Goal: Information Seeking & Learning: Learn about a topic

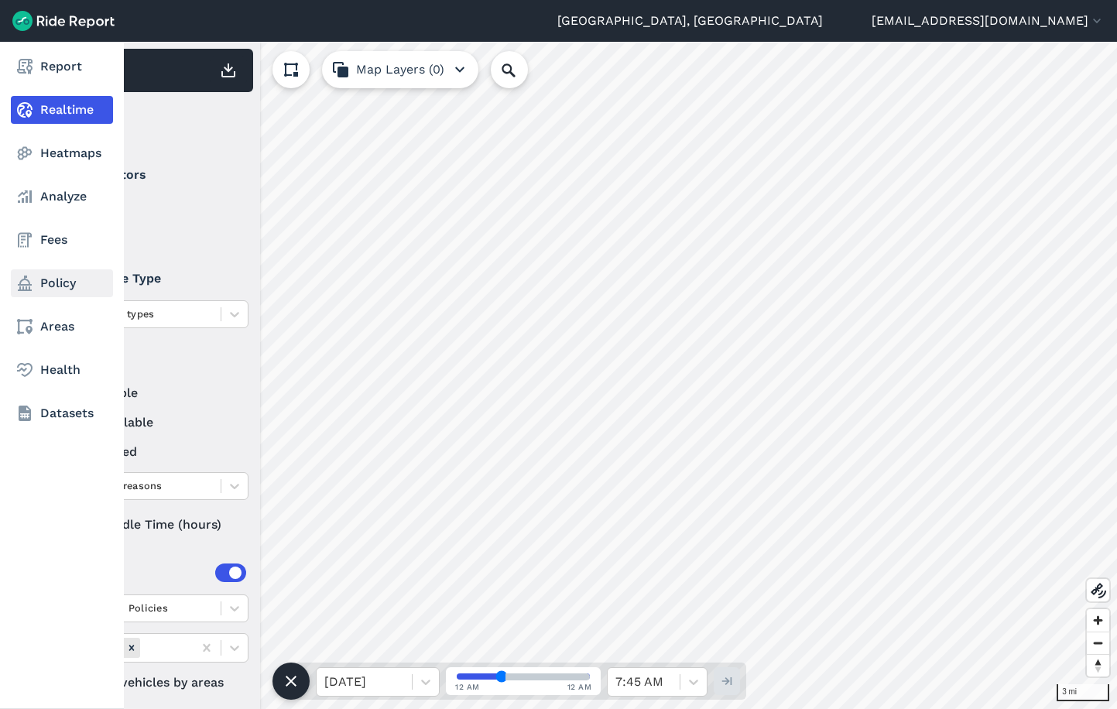
drag, startPoint x: 42, startPoint y: 334, endPoint x: 44, endPoint y: 294, distance: 40.3
click at [42, 334] on link "Areas" at bounding box center [62, 327] width 102 height 28
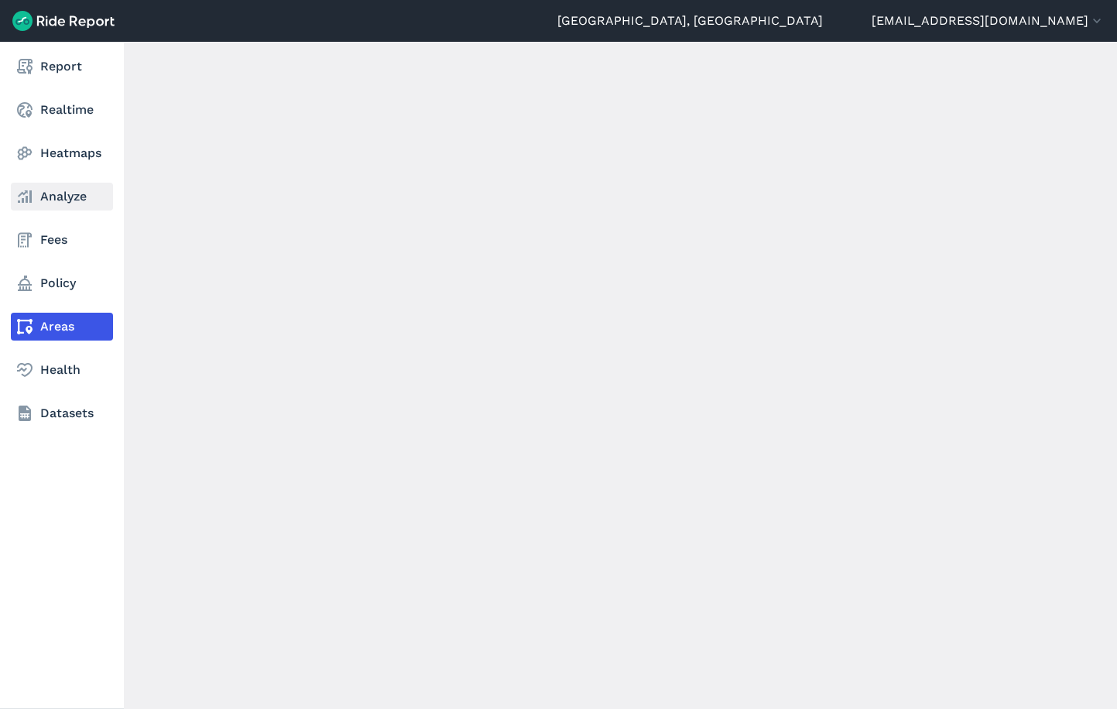
click at [52, 190] on link "Analyze" at bounding box center [62, 197] width 102 height 28
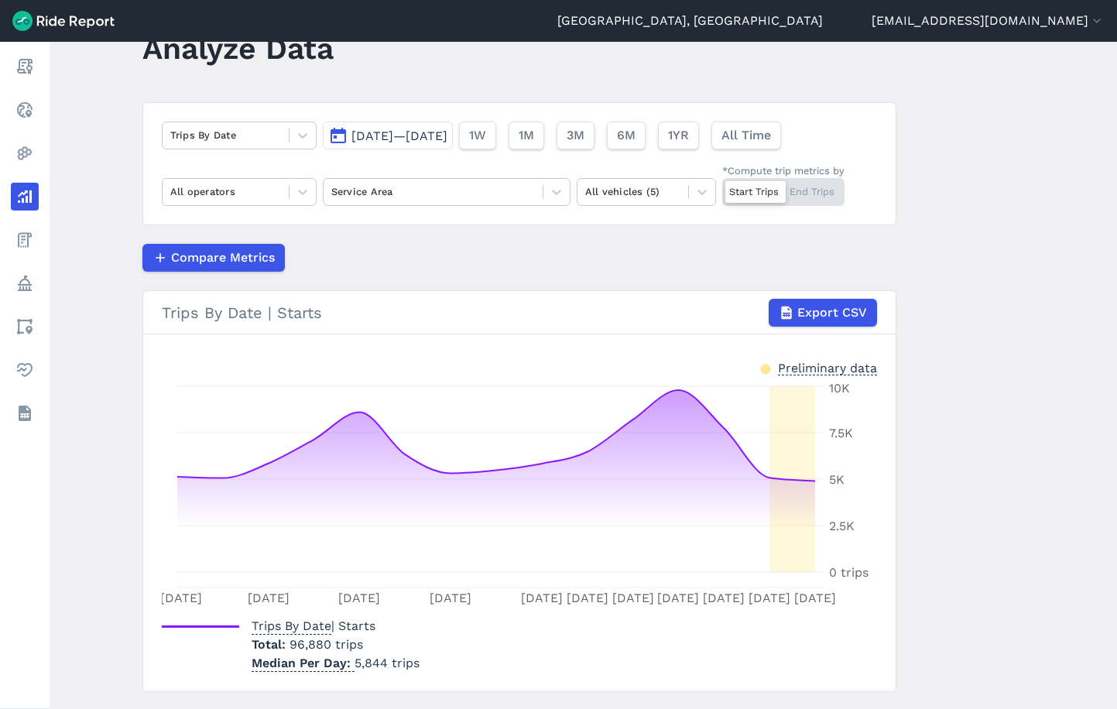
scroll to position [77, 0]
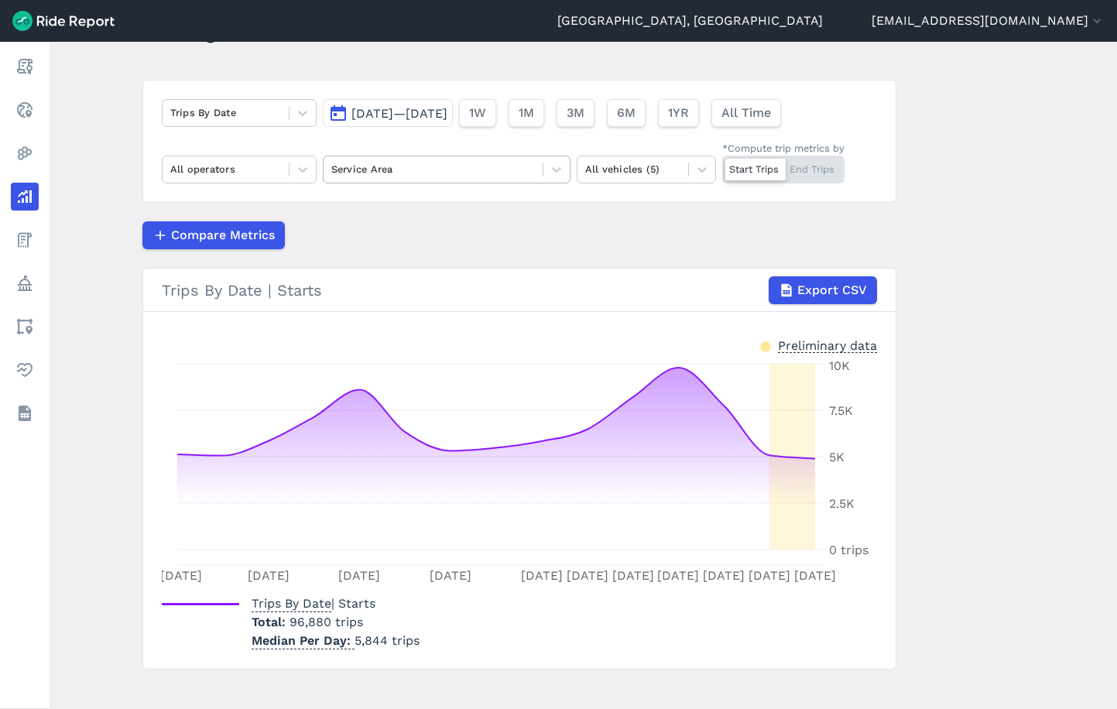
click at [396, 173] on div at bounding box center [433, 169] width 204 height 18
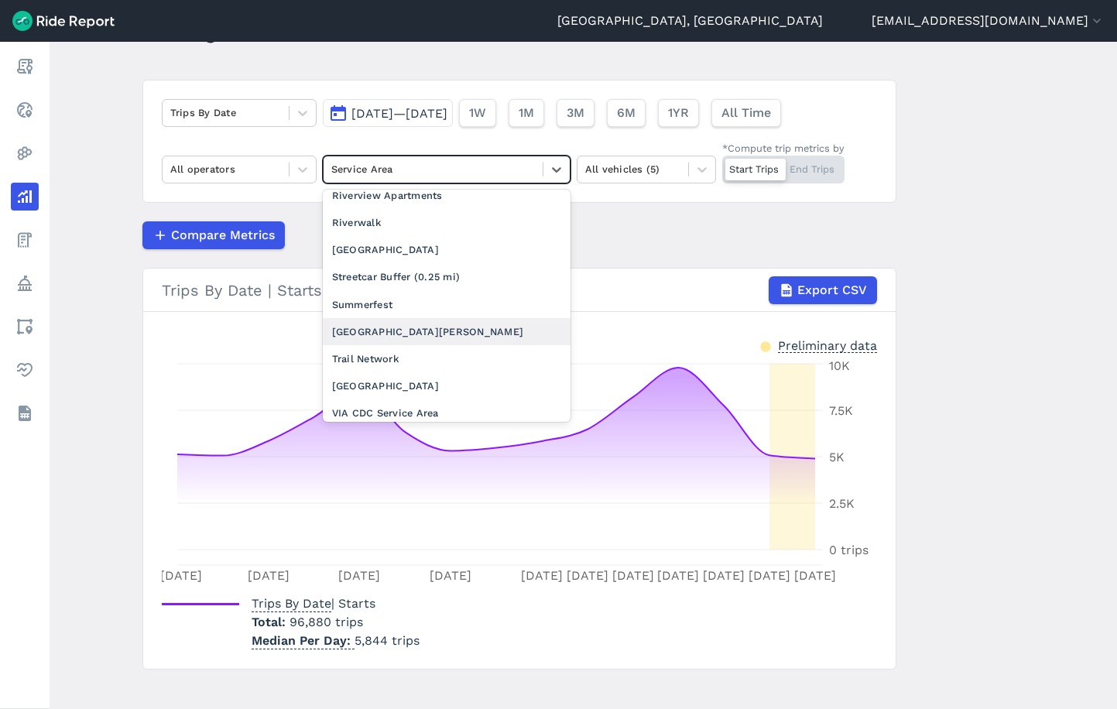
scroll to position [1708, 0]
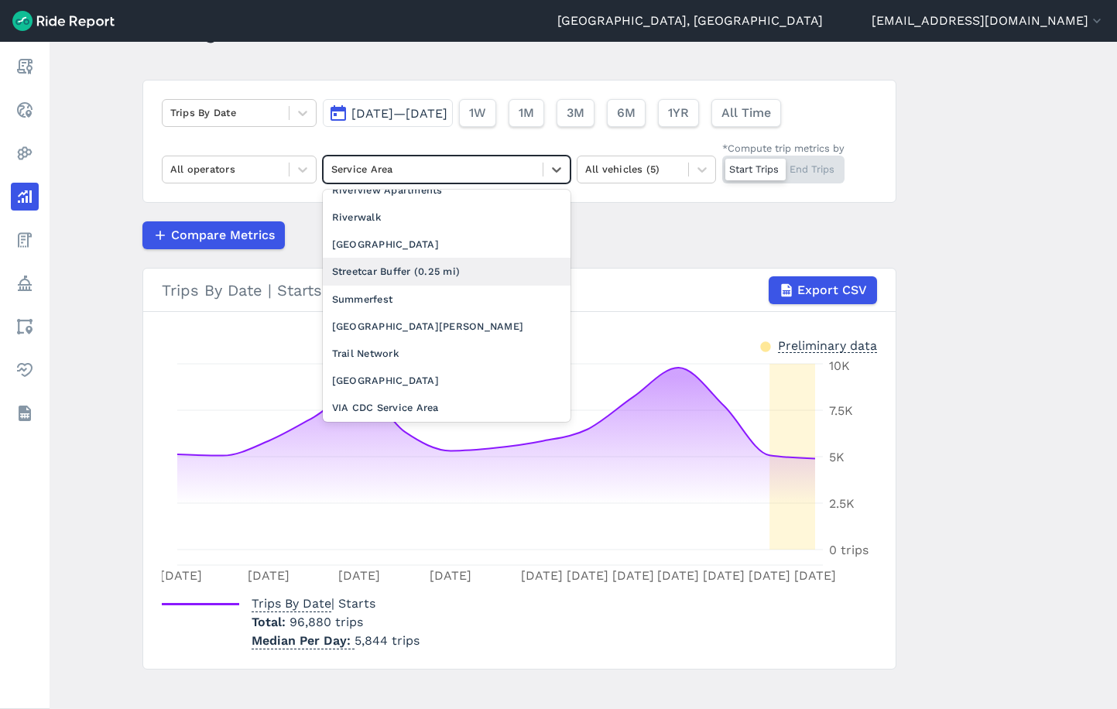
click at [409, 258] on div "Streetcar Buffer (0.25 mi)" at bounding box center [447, 271] width 248 height 27
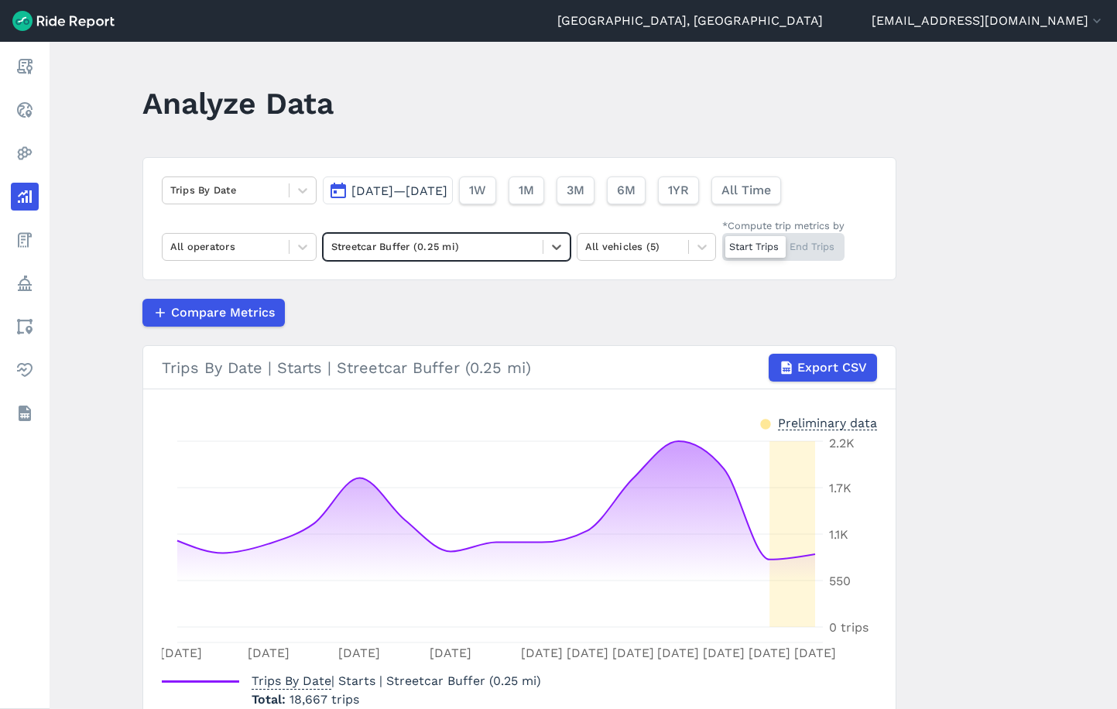
click at [423, 188] on span "[DATE]—[DATE]" at bounding box center [399, 190] width 96 height 15
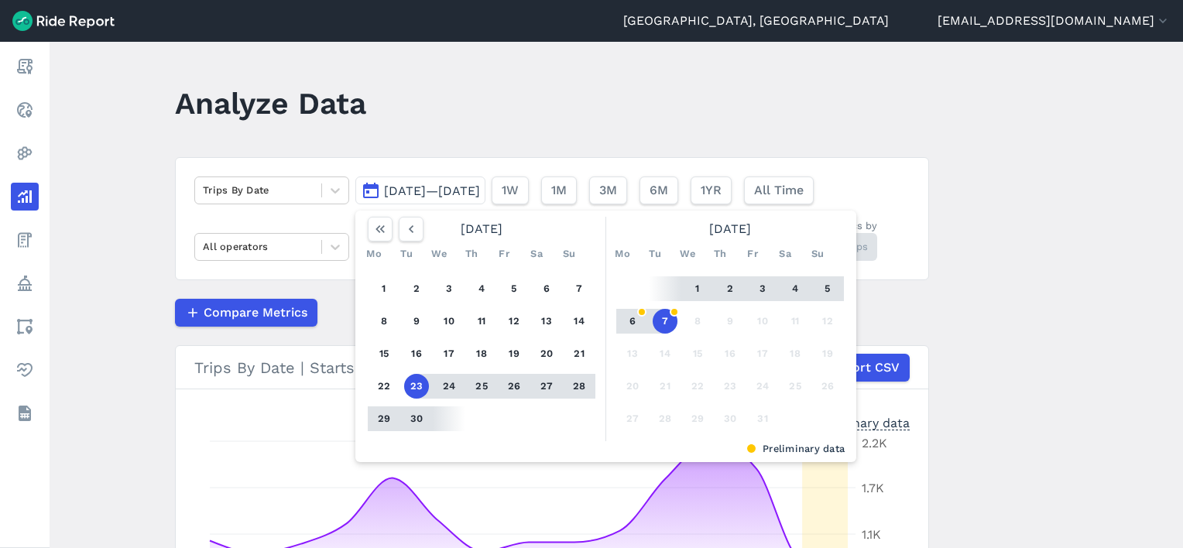
click at [620, 99] on header "Analyze Data" at bounding box center [561, 109] width 773 height 60
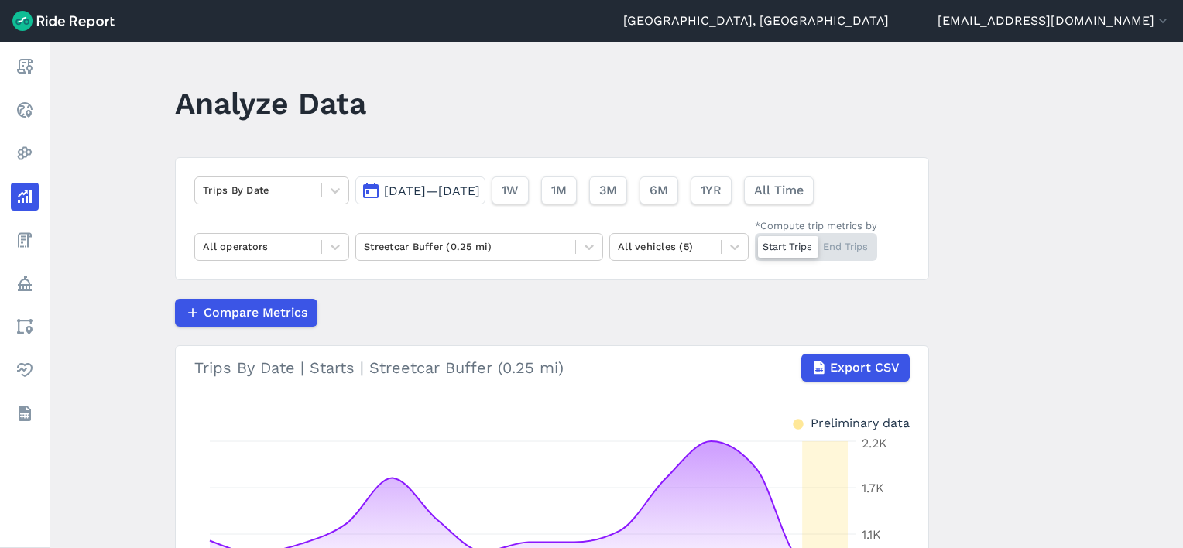
click at [452, 189] on span "[DATE]—[DATE]" at bounding box center [432, 190] width 96 height 15
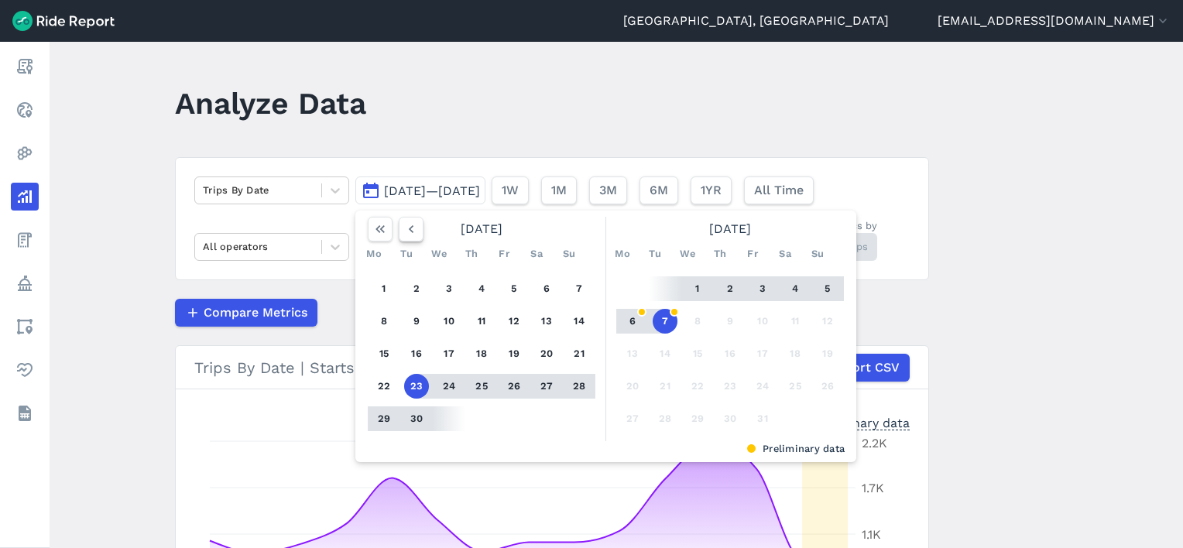
click at [399, 227] on button "button" at bounding box center [411, 229] width 25 height 25
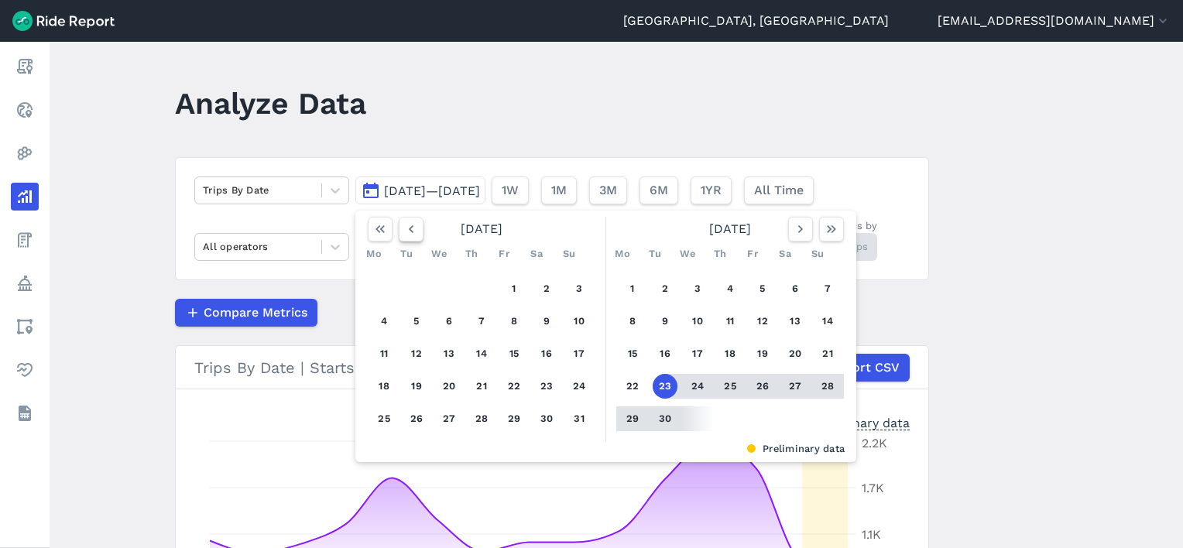
click at [399, 227] on button "button" at bounding box center [411, 229] width 25 height 25
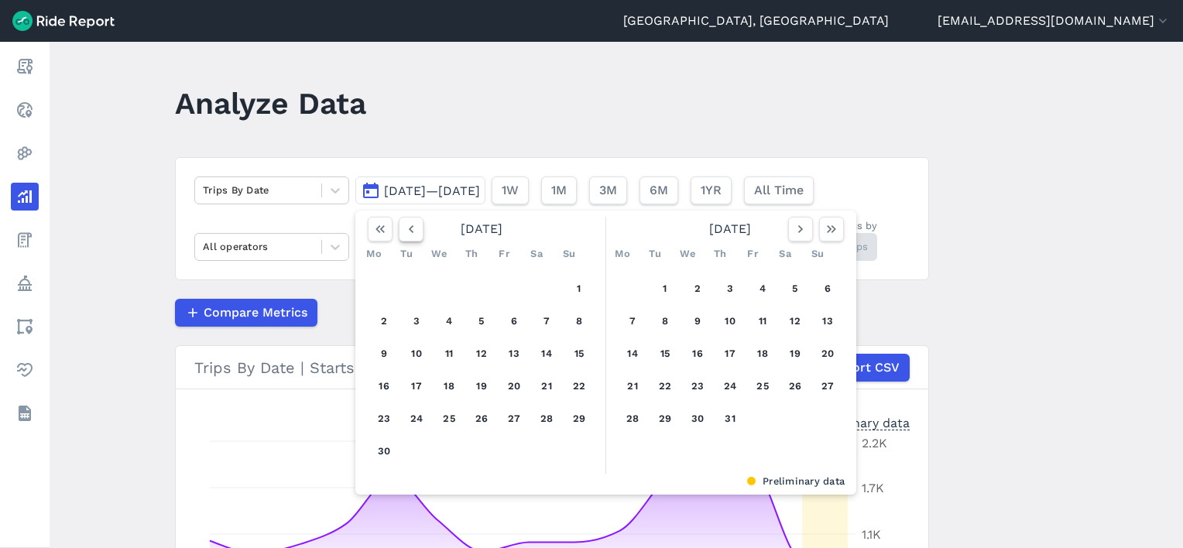
click at [399, 227] on button "button" at bounding box center [411, 229] width 25 height 25
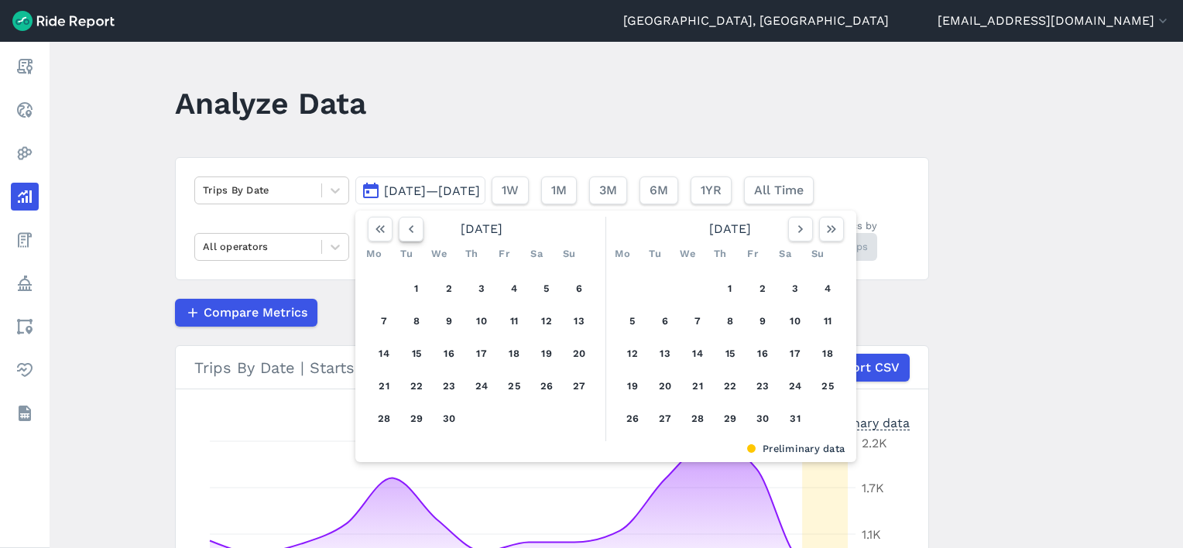
click at [405, 231] on icon "button" at bounding box center [410, 228] width 15 height 15
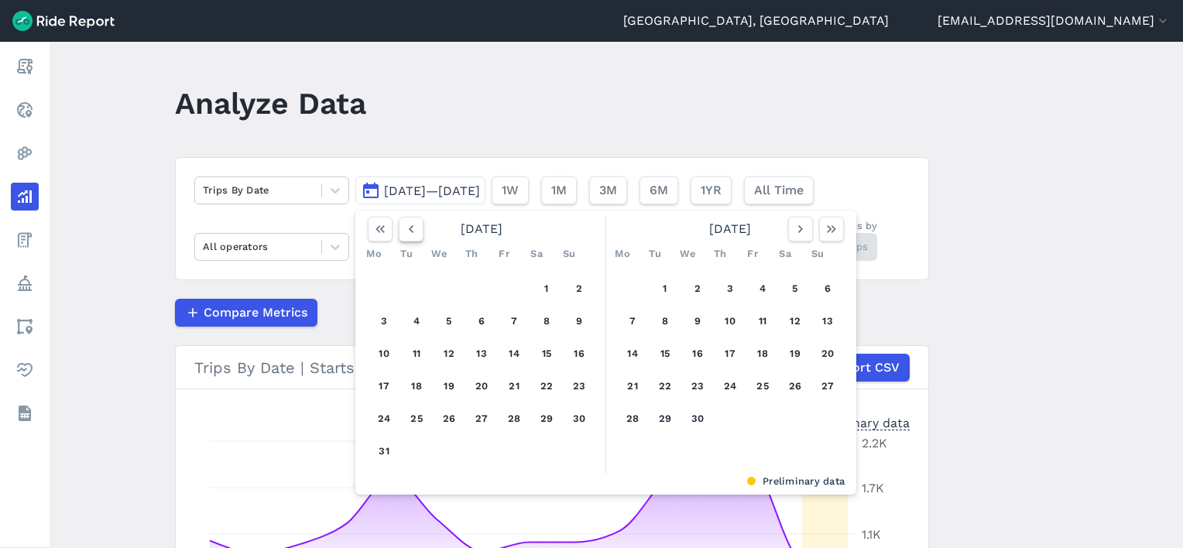
click at [405, 231] on icon "button" at bounding box center [410, 228] width 15 height 15
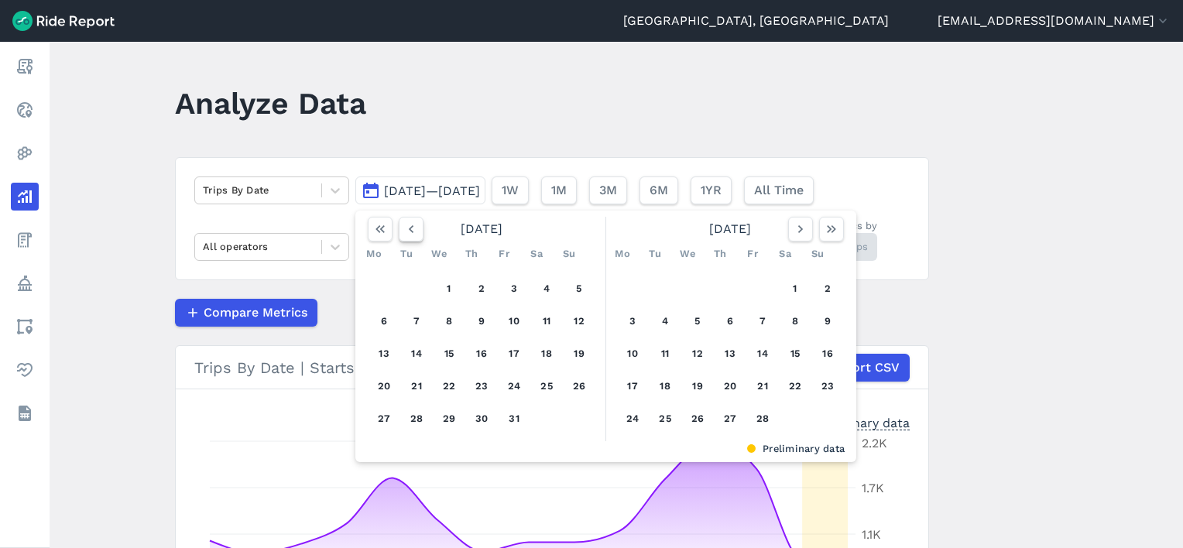
click at [405, 231] on icon "button" at bounding box center [410, 228] width 15 height 15
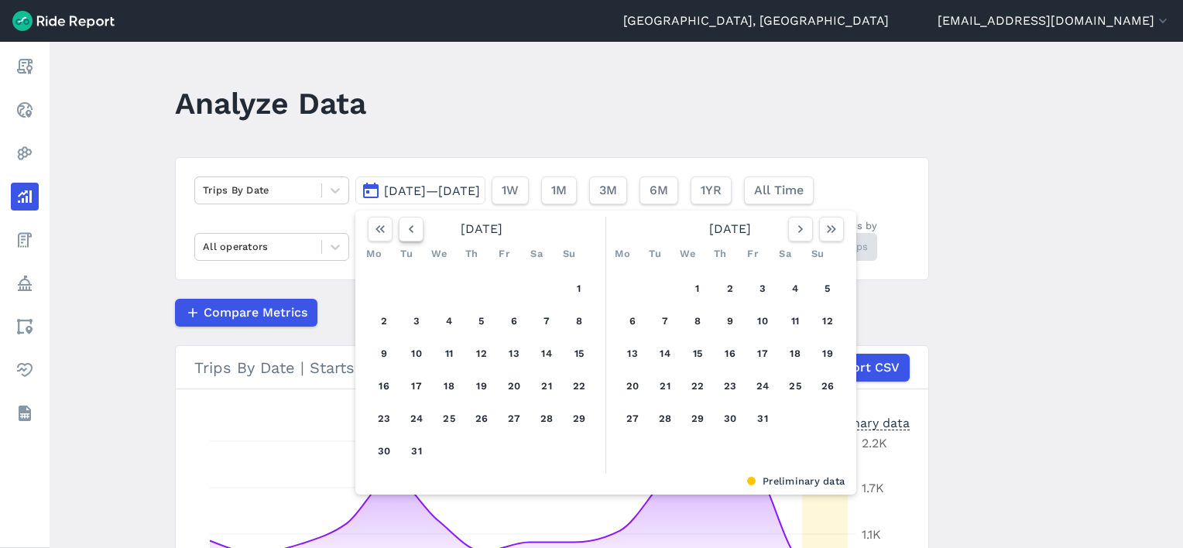
click at [405, 231] on icon "button" at bounding box center [410, 228] width 15 height 15
click at [377, 231] on use "button" at bounding box center [379, 229] width 9 height 8
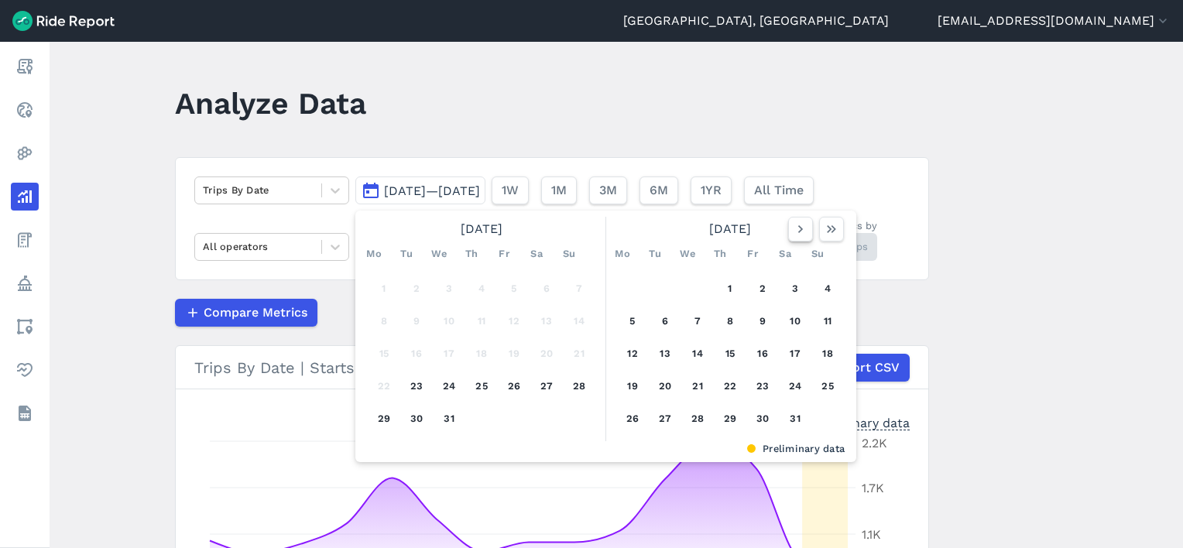
click at [800, 227] on icon "button" at bounding box center [800, 228] width 15 height 15
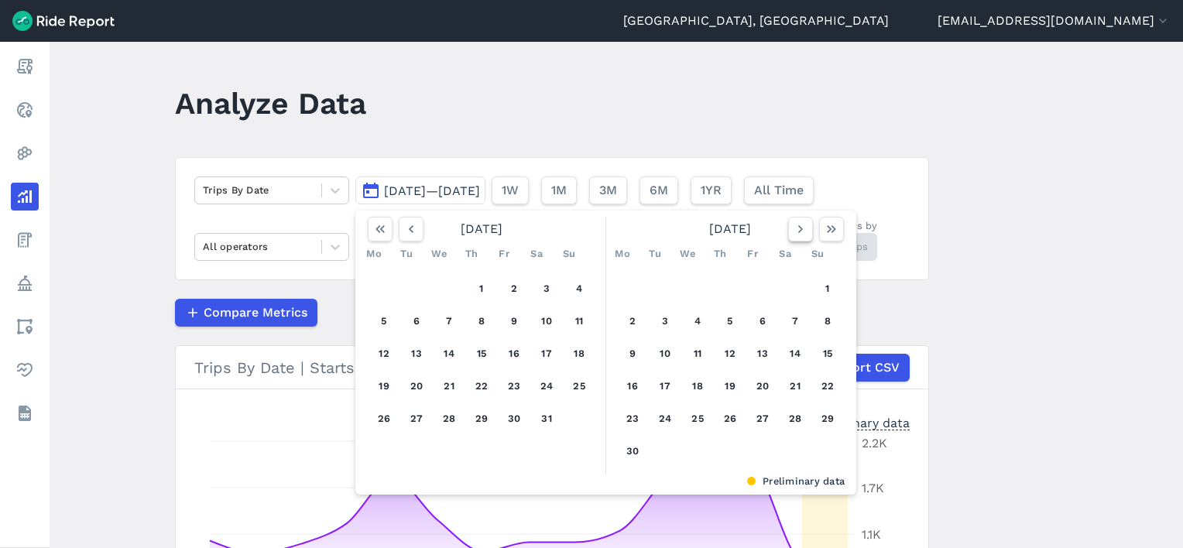
click at [800, 227] on icon "button" at bounding box center [800, 228] width 15 height 15
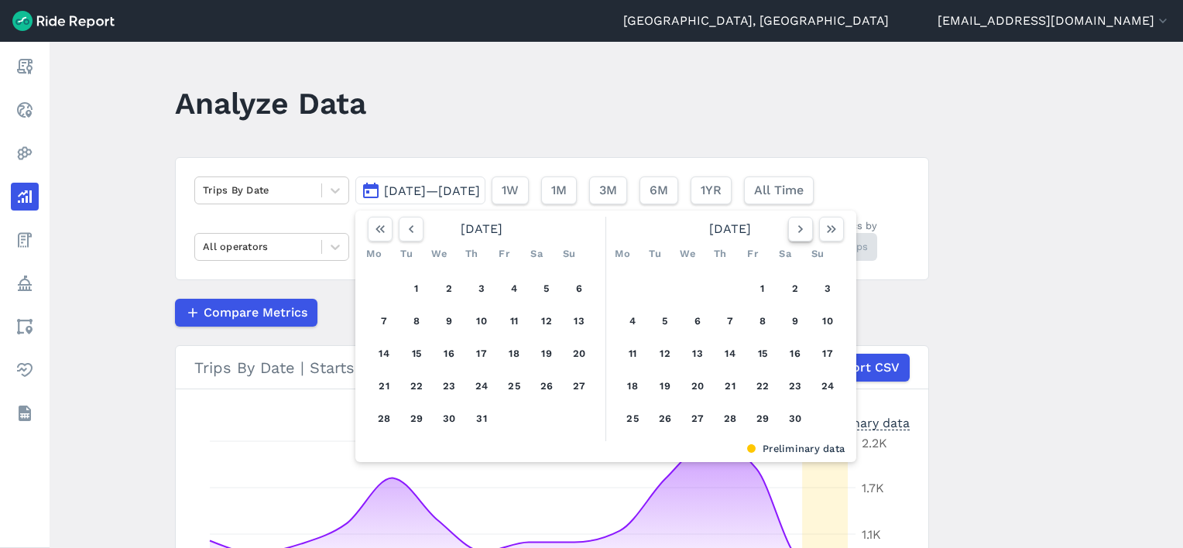
click at [800, 227] on icon "button" at bounding box center [800, 228] width 15 height 15
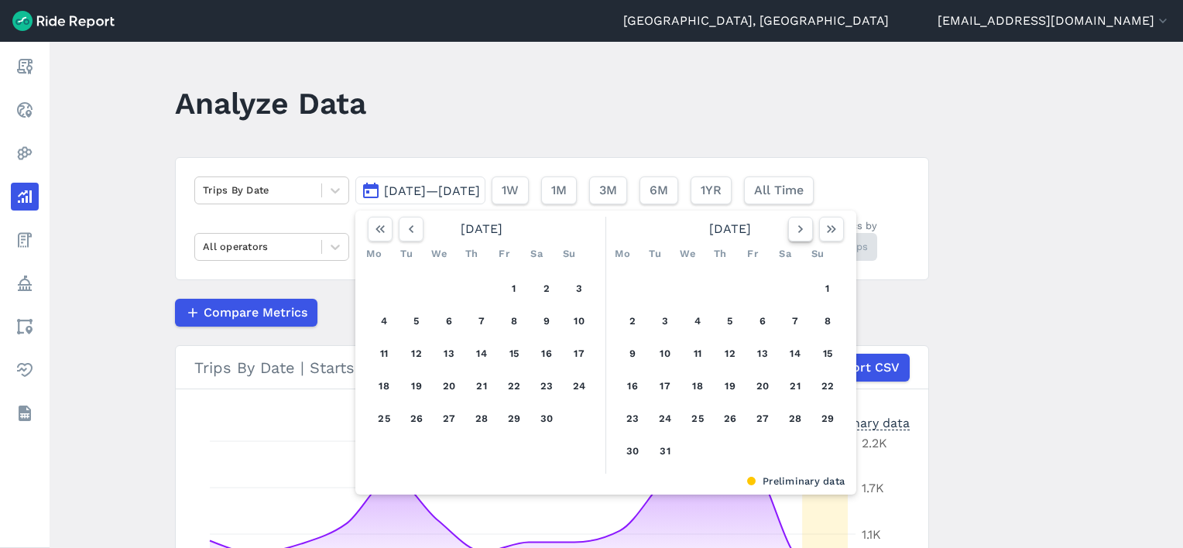
click at [800, 227] on icon "button" at bounding box center [800, 228] width 15 height 15
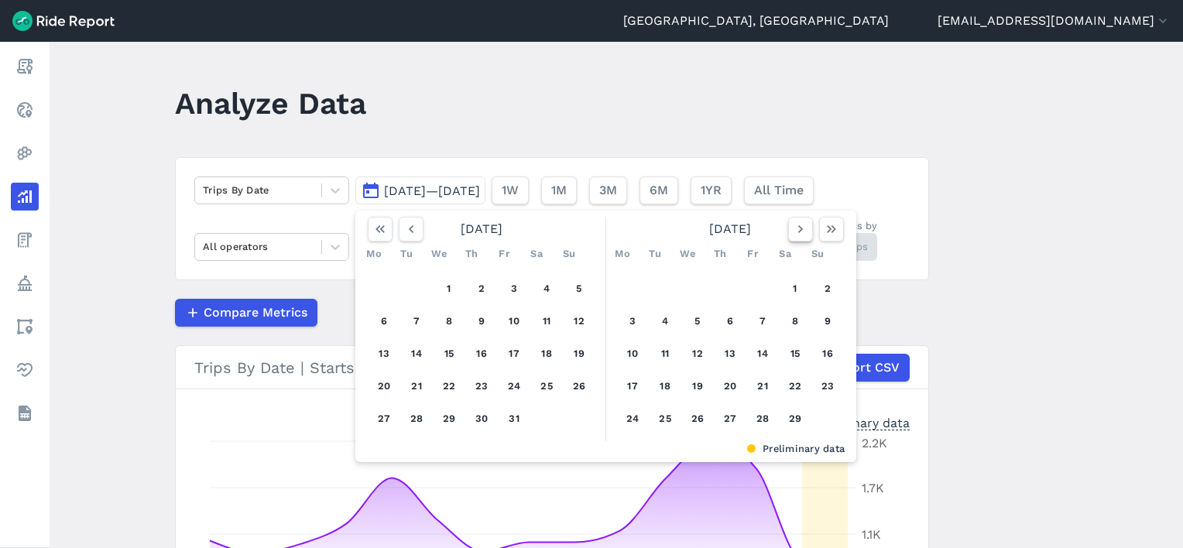
click at [800, 227] on icon "button" at bounding box center [800, 228] width 15 height 15
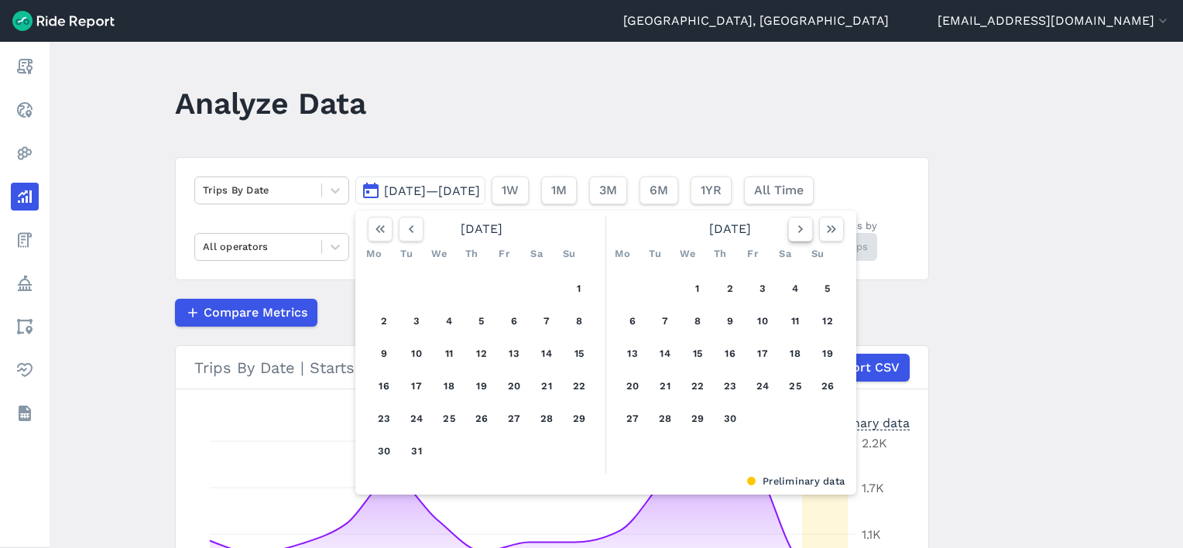
click at [800, 227] on icon "button" at bounding box center [800, 228] width 15 height 15
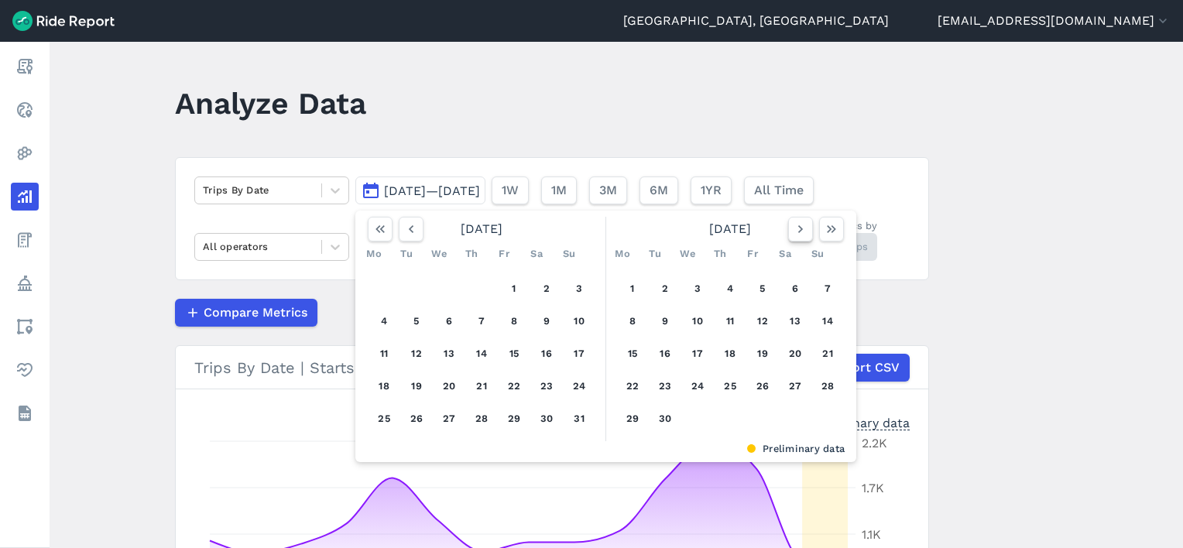
click at [800, 227] on icon "button" at bounding box center [800, 228] width 15 height 15
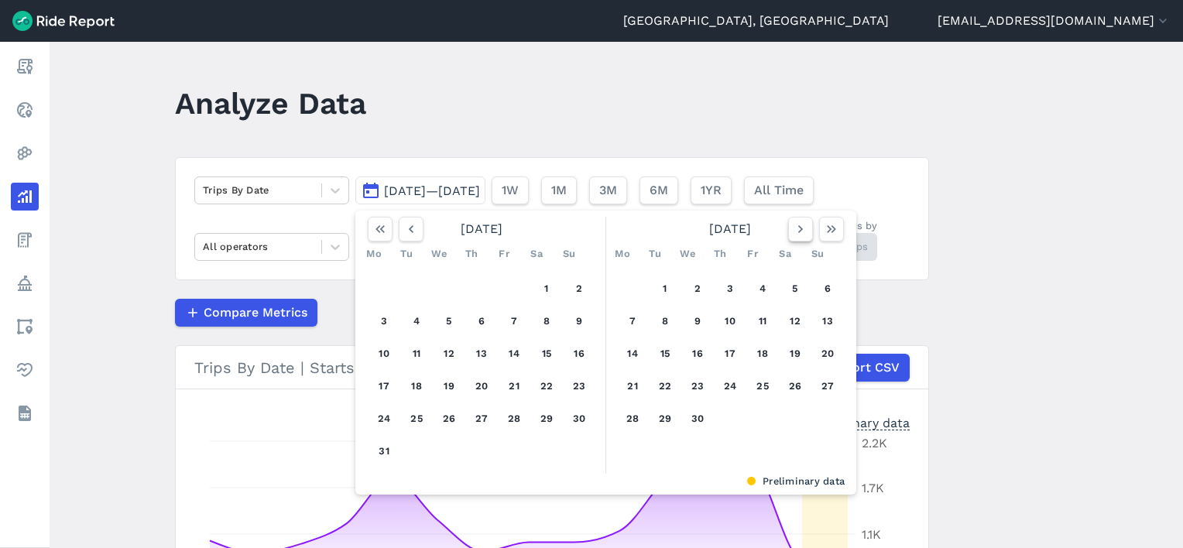
click at [800, 227] on icon "button" at bounding box center [800, 228] width 15 height 15
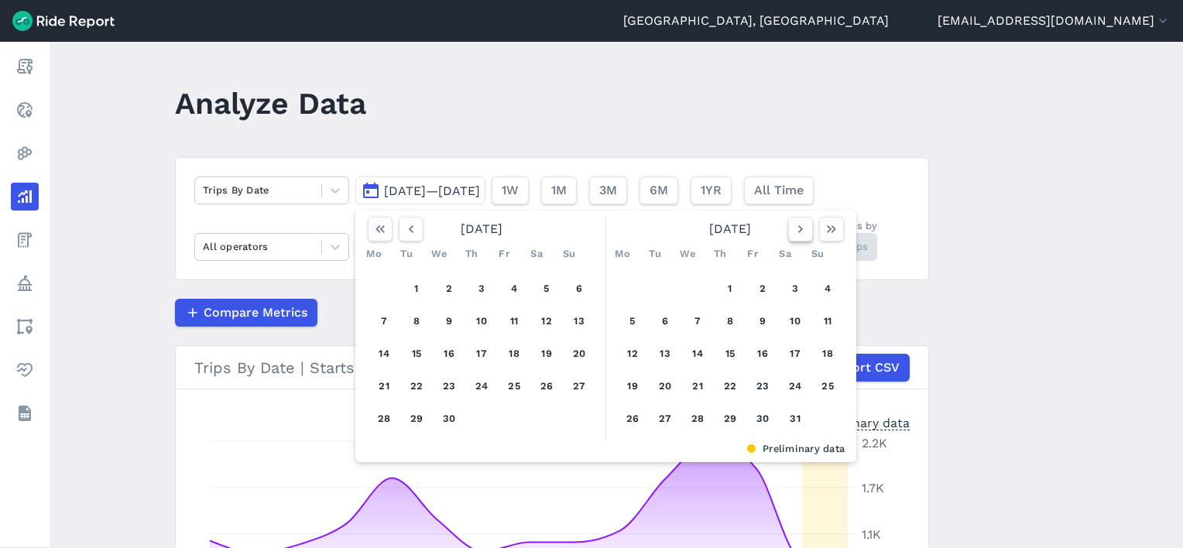
click at [800, 227] on icon "button" at bounding box center [800, 228] width 15 height 15
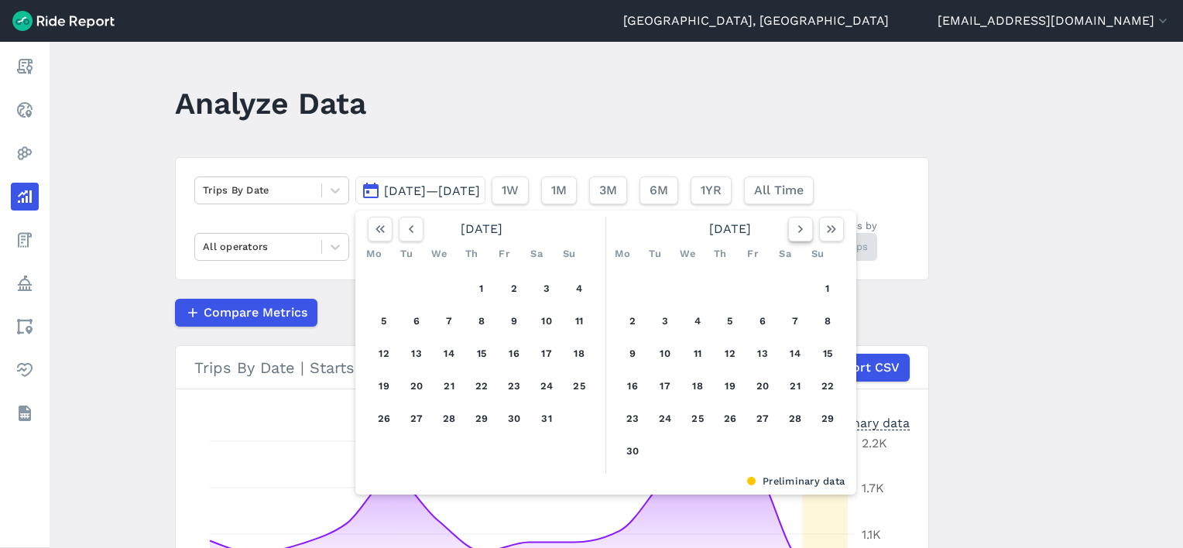
click at [800, 227] on icon "button" at bounding box center [800, 228] width 15 height 15
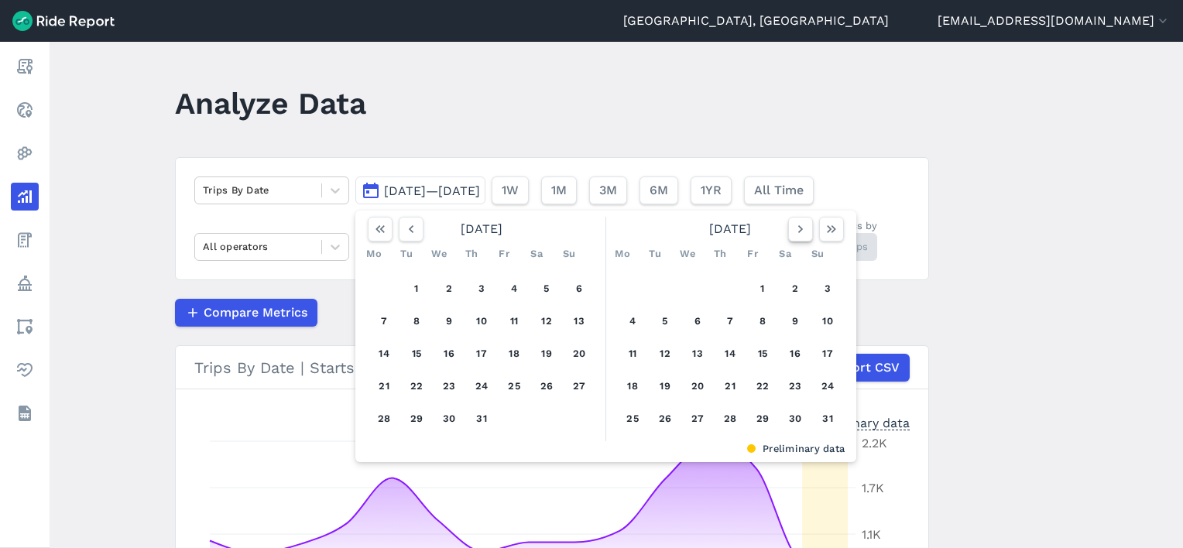
click at [800, 227] on icon "button" at bounding box center [800, 228] width 15 height 15
click at [516, 284] on button "1" at bounding box center [514, 288] width 25 height 25
click at [798, 229] on icon "button" at bounding box center [800, 228] width 15 height 15
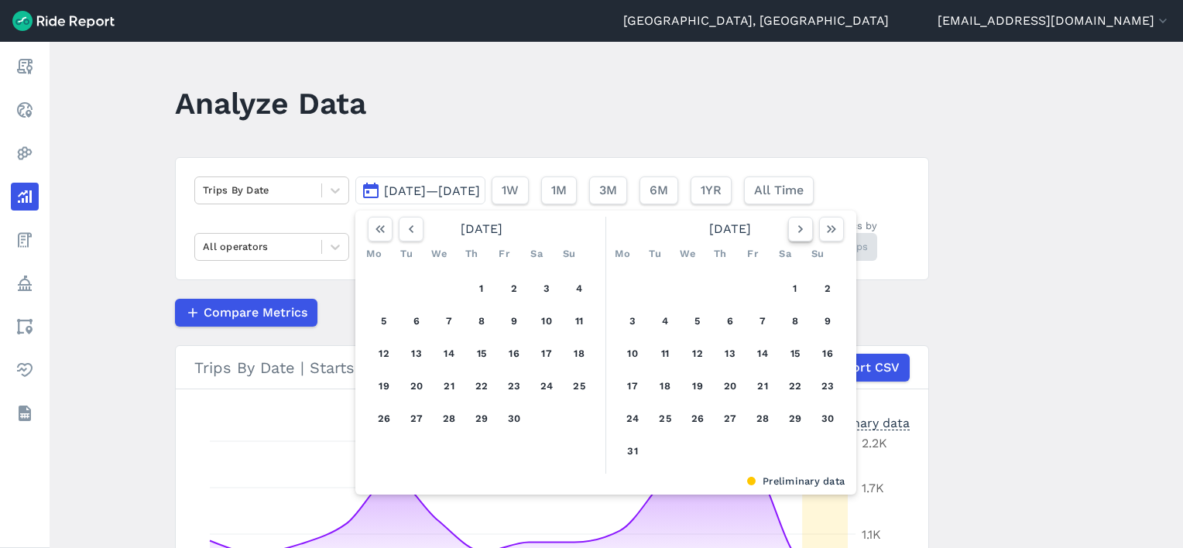
click at [798, 229] on icon "button" at bounding box center [800, 228] width 15 height 15
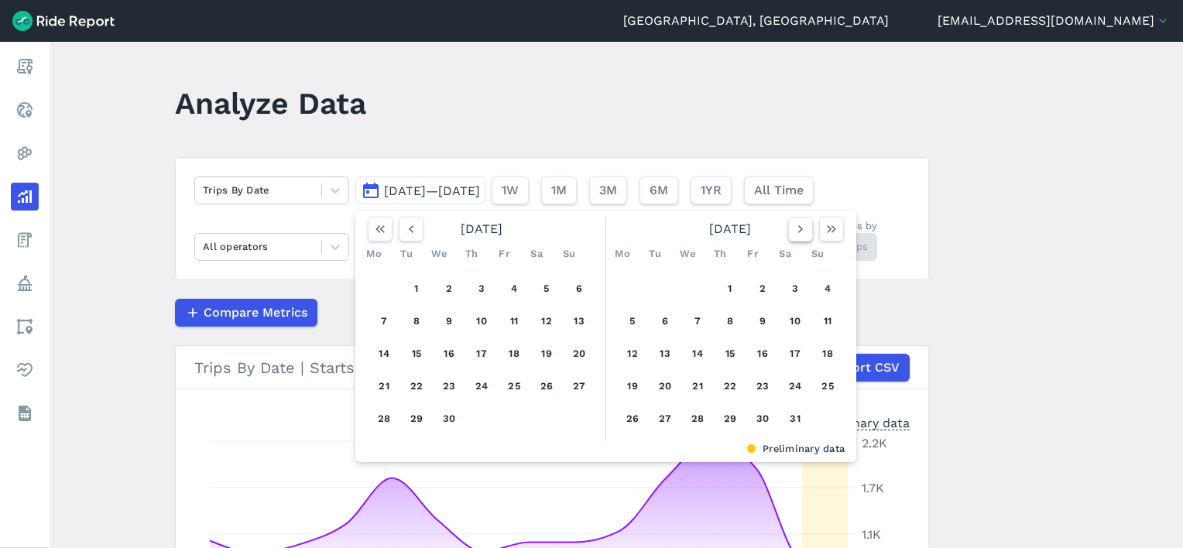
click at [798, 229] on icon "button" at bounding box center [800, 228] width 15 height 15
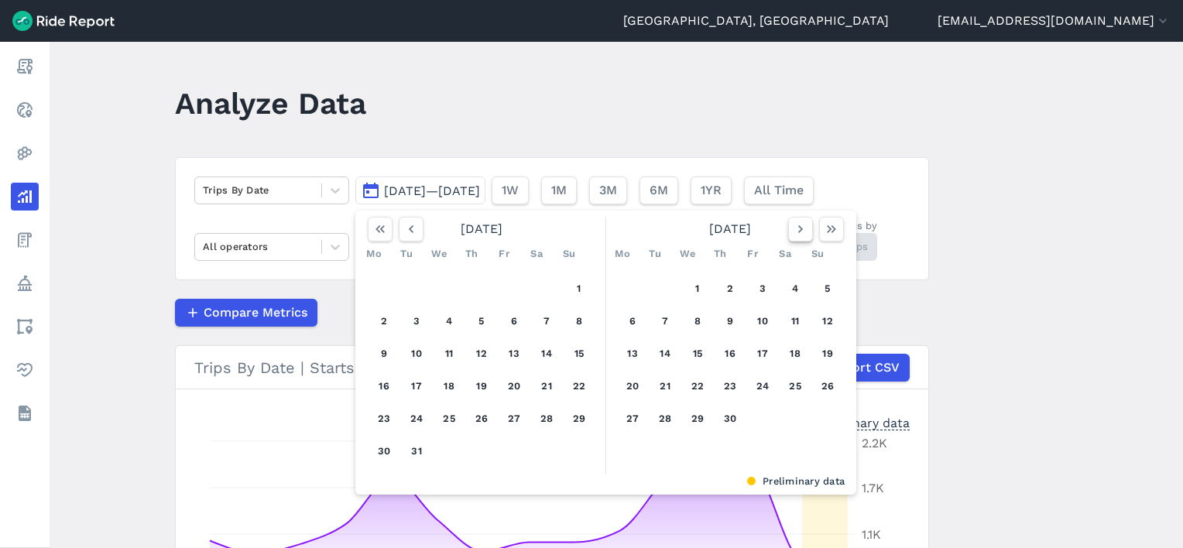
click at [798, 229] on icon "button" at bounding box center [800, 228] width 15 height 15
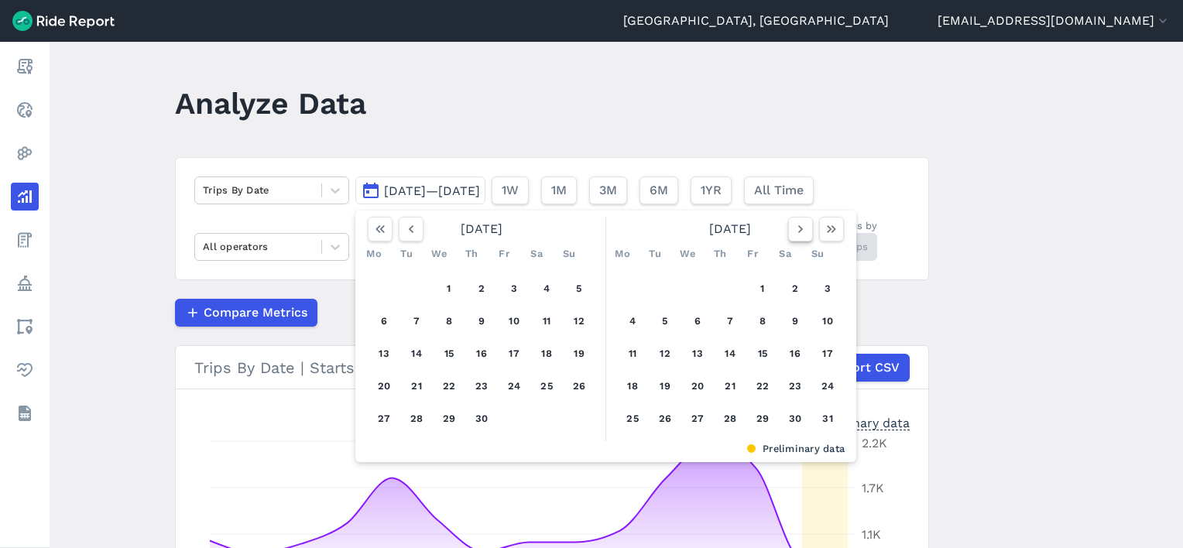
click at [798, 229] on icon "button" at bounding box center [800, 228] width 15 height 15
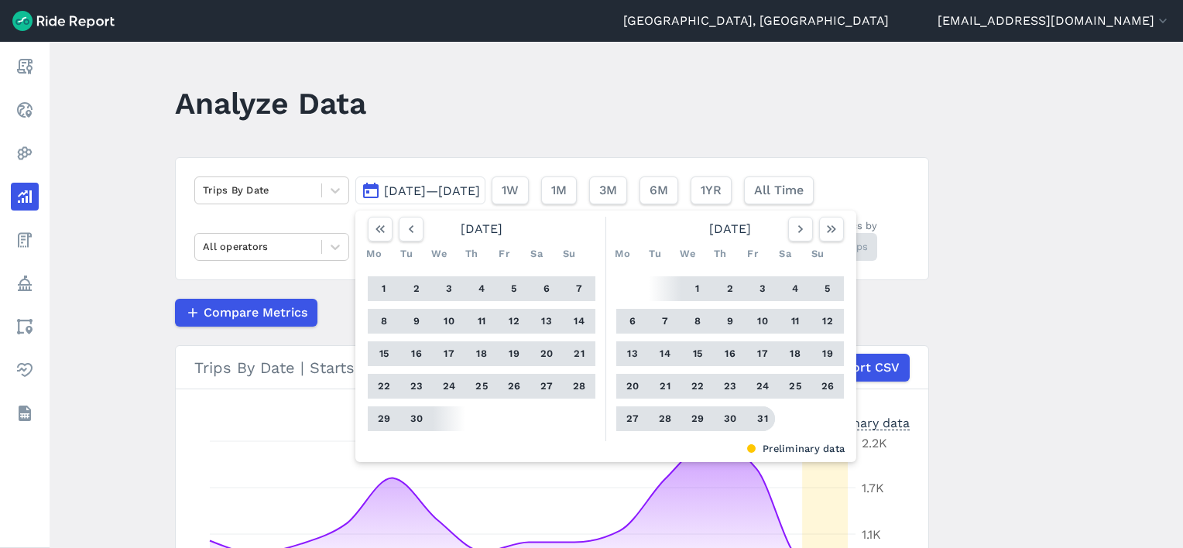
click at [762, 415] on button "31" at bounding box center [762, 418] width 25 height 25
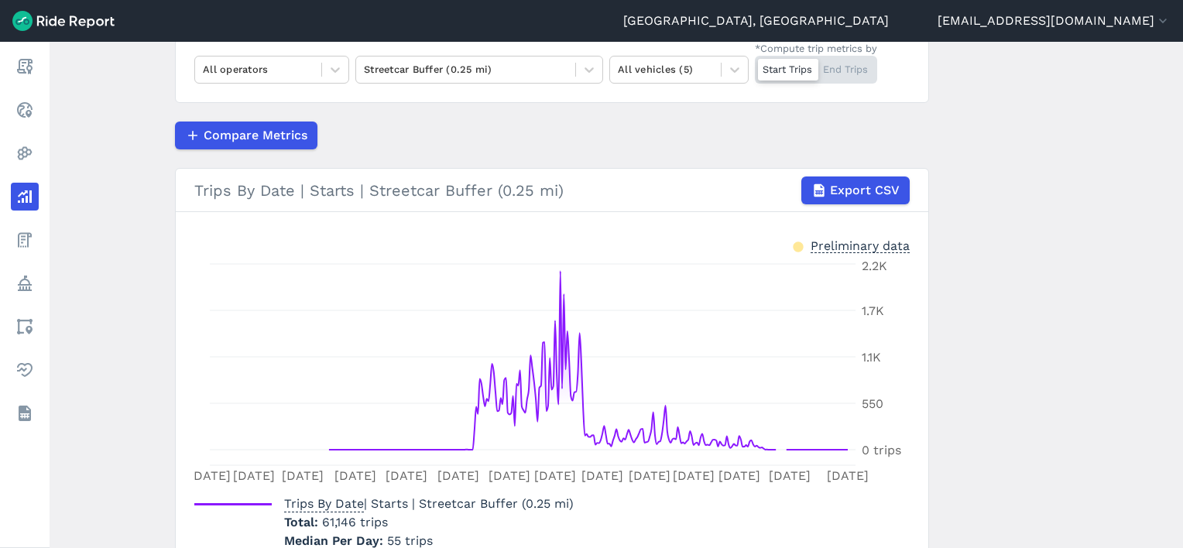
scroll to position [98, 0]
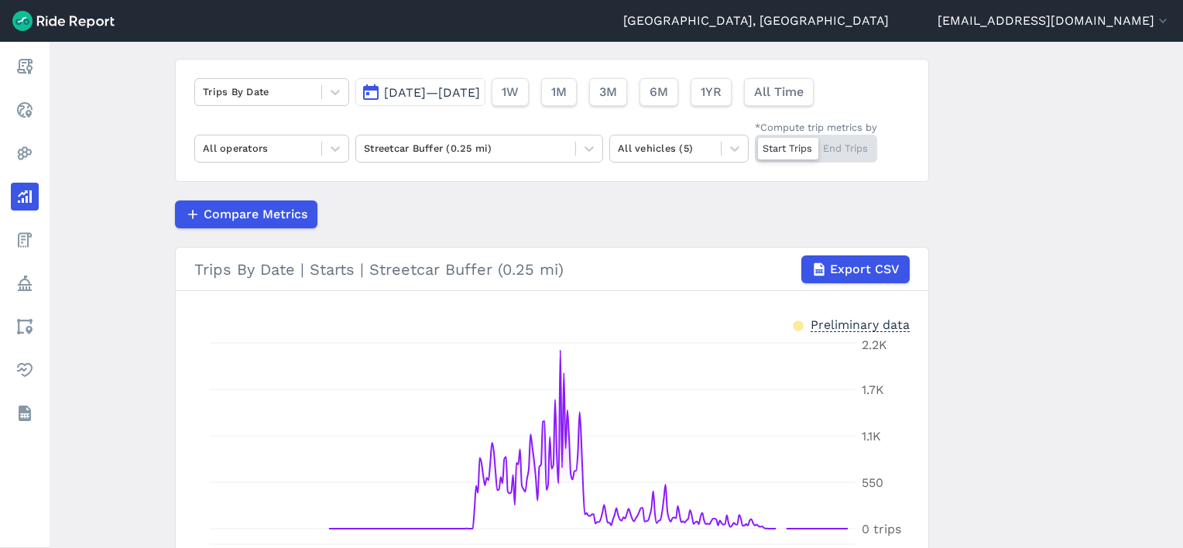
click at [438, 87] on span "[DATE]—[DATE]" at bounding box center [432, 92] width 96 height 15
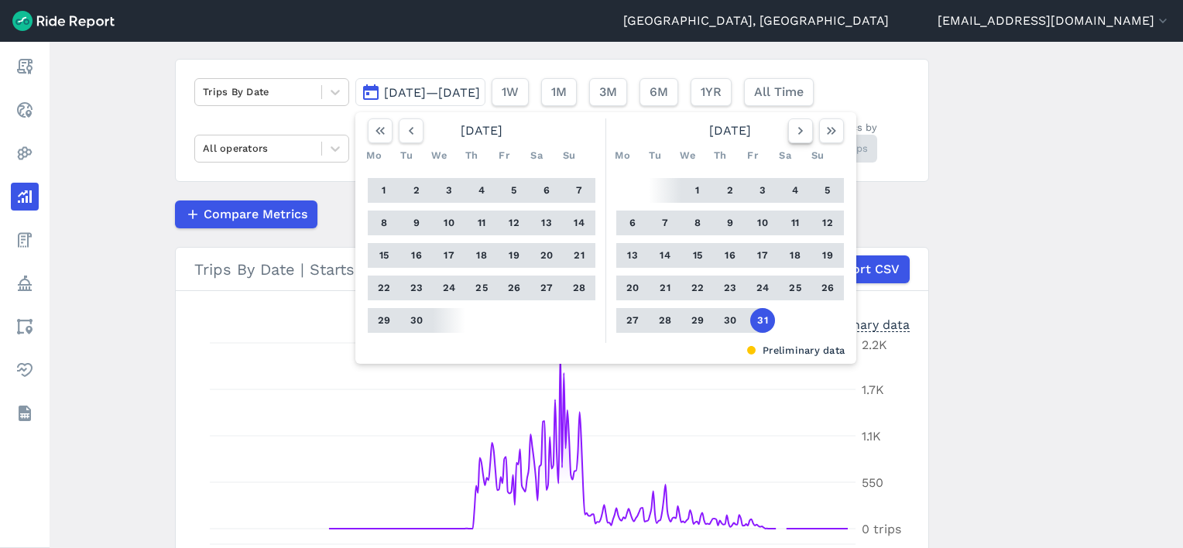
click at [788, 132] on button "button" at bounding box center [800, 130] width 25 height 25
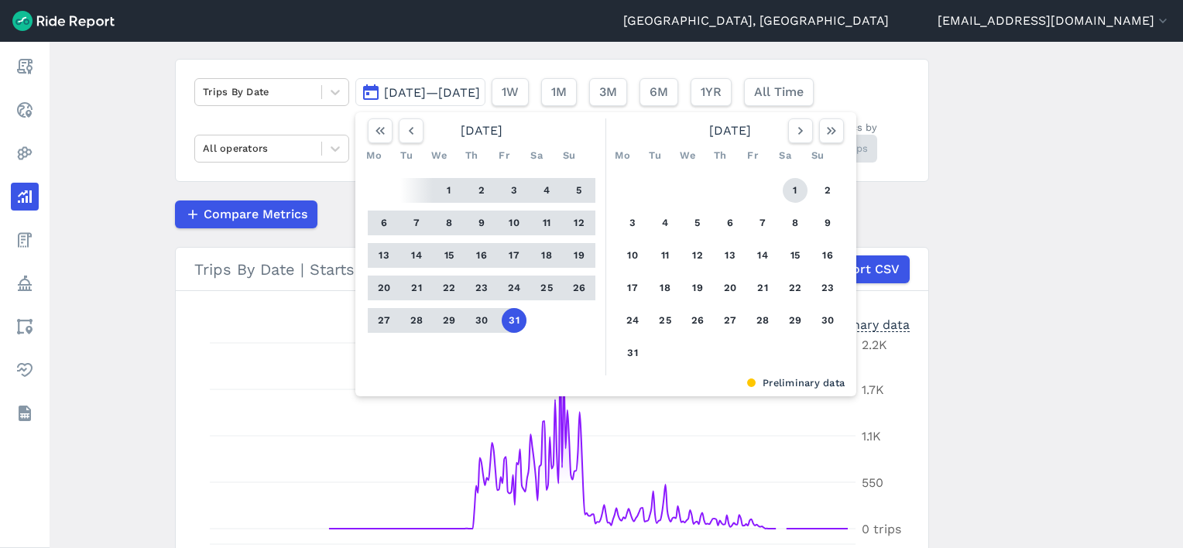
click at [787, 185] on button "1" at bounding box center [795, 190] width 25 height 25
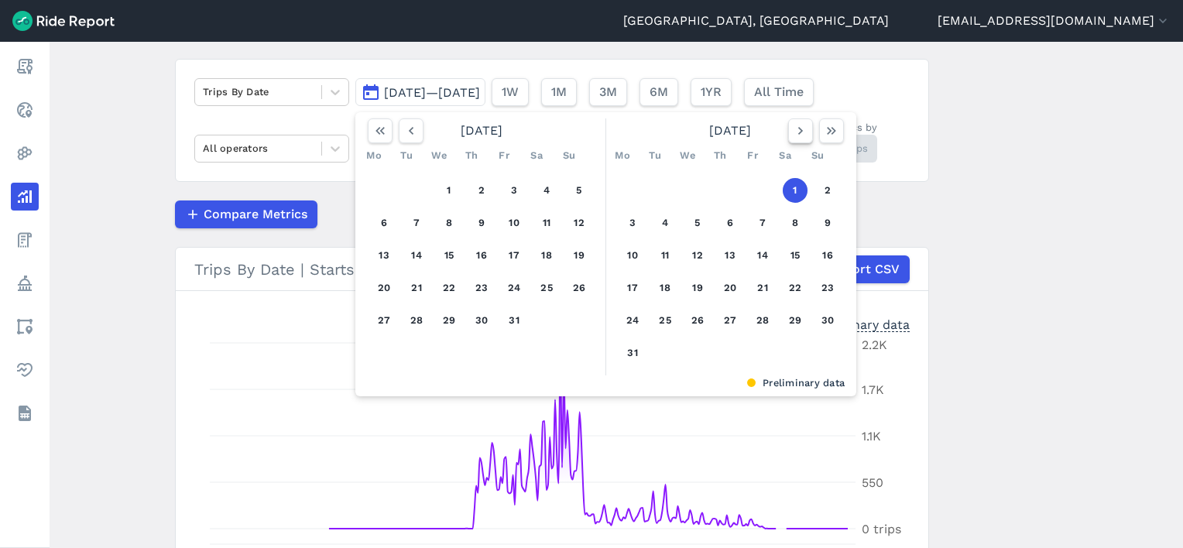
click at [793, 133] on icon "button" at bounding box center [800, 130] width 15 height 15
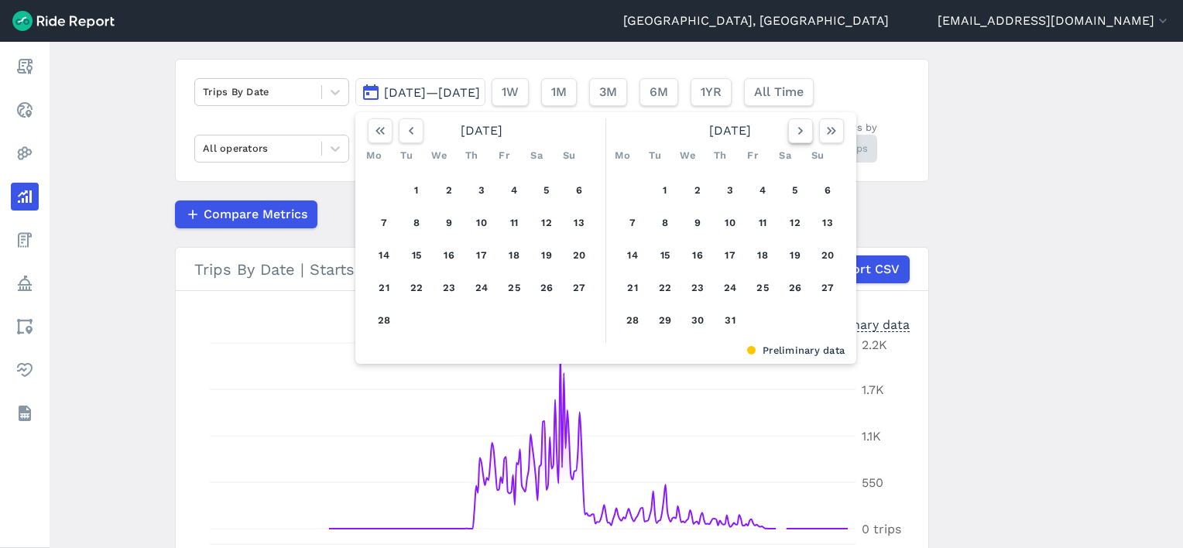
click at [793, 133] on icon "button" at bounding box center [800, 130] width 15 height 15
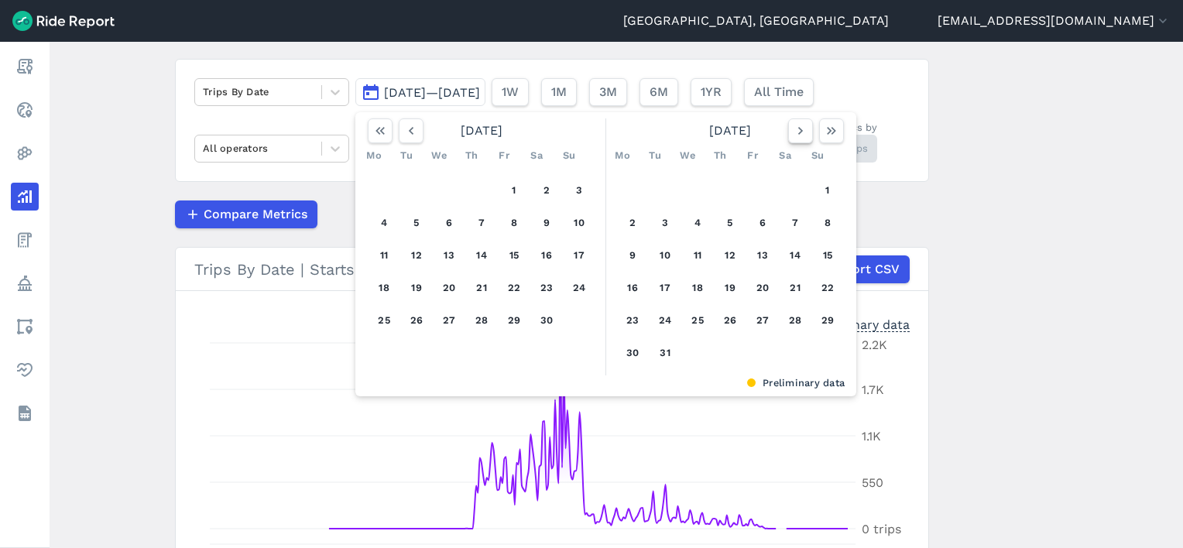
click at [793, 133] on icon "button" at bounding box center [800, 130] width 15 height 15
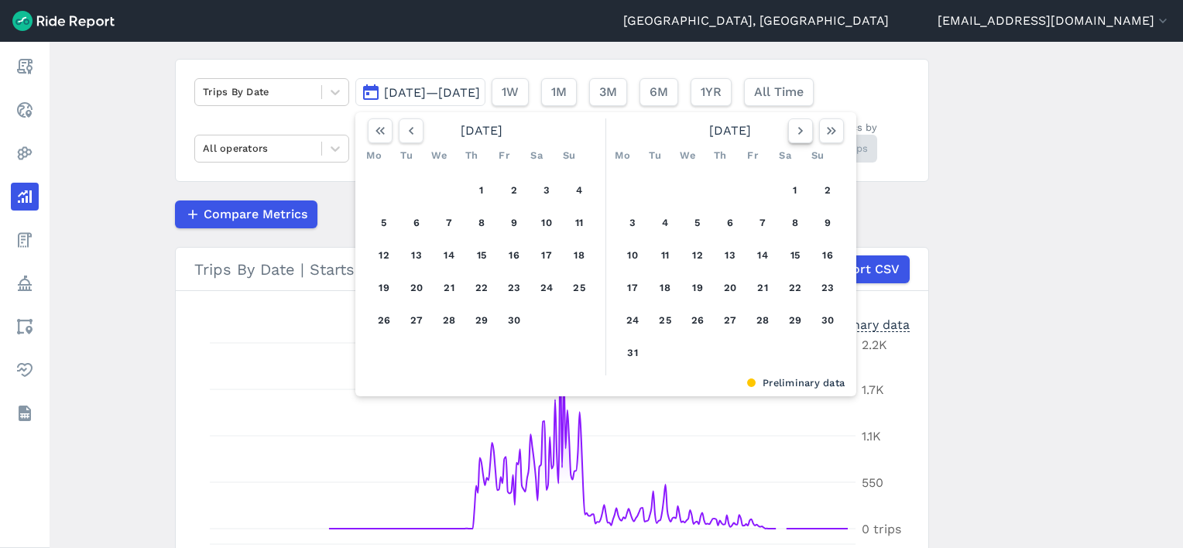
click at [793, 133] on icon "button" at bounding box center [800, 130] width 15 height 15
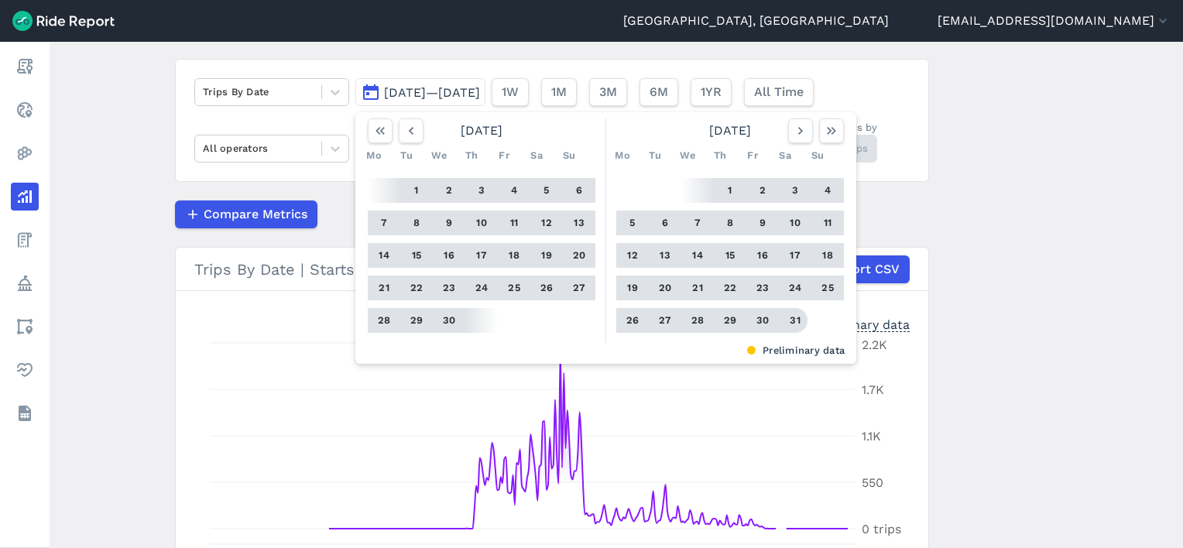
click at [795, 322] on button "31" at bounding box center [795, 320] width 25 height 25
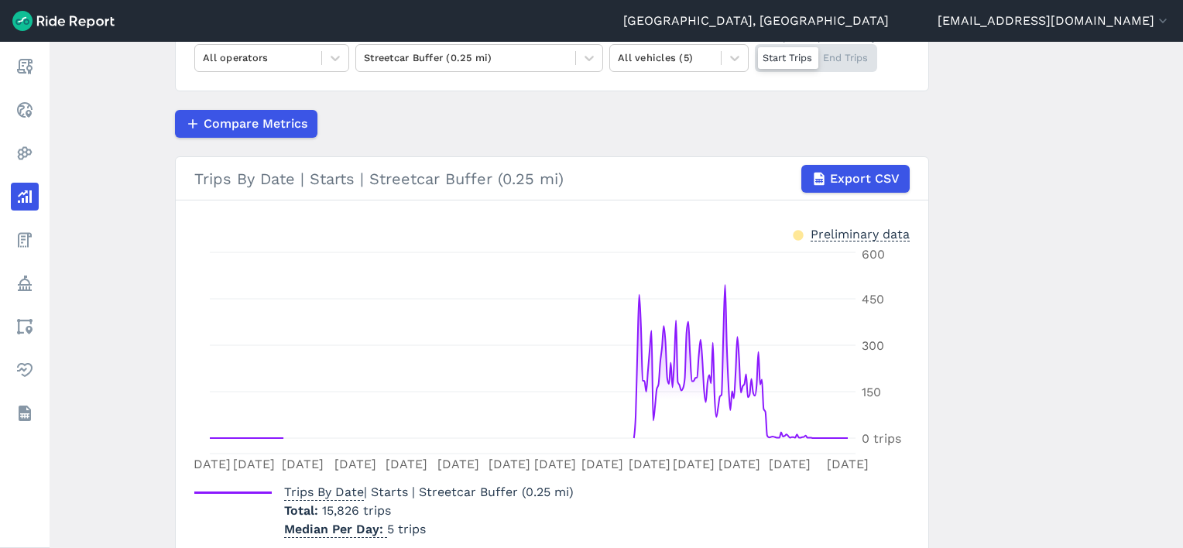
scroll to position [98, 0]
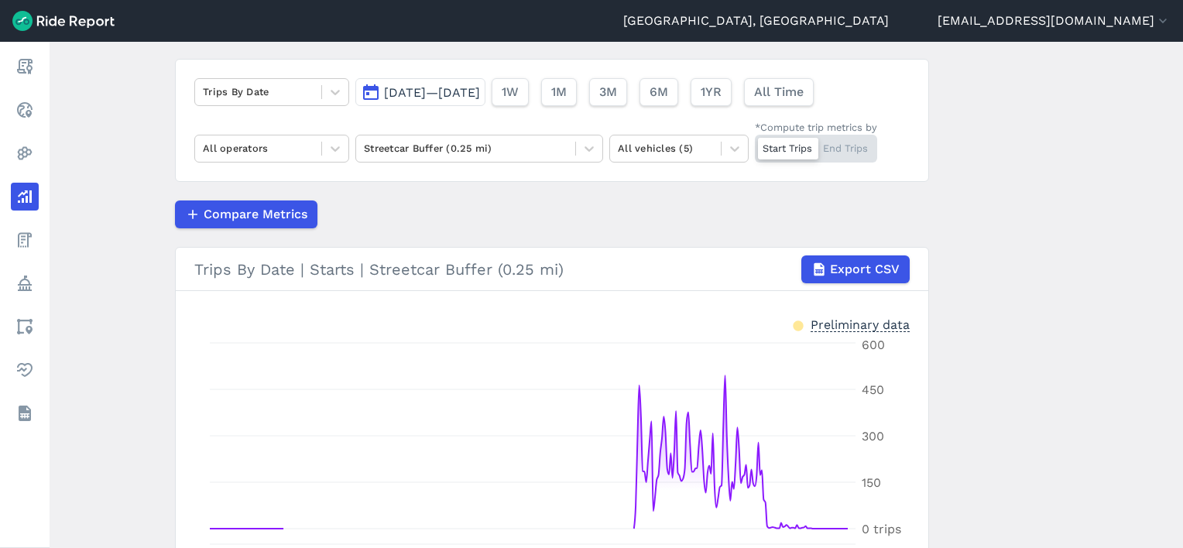
click at [467, 97] on span "[DATE]—[DATE]" at bounding box center [432, 92] width 96 height 15
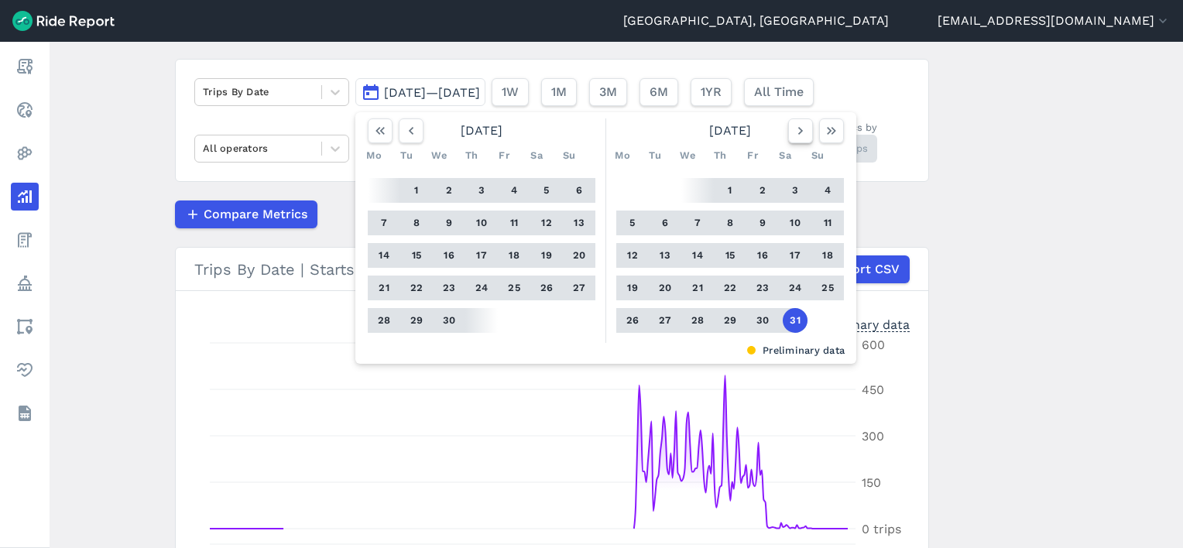
click at [801, 133] on icon "button" at bounding box center [800, 130] width 15 height 15
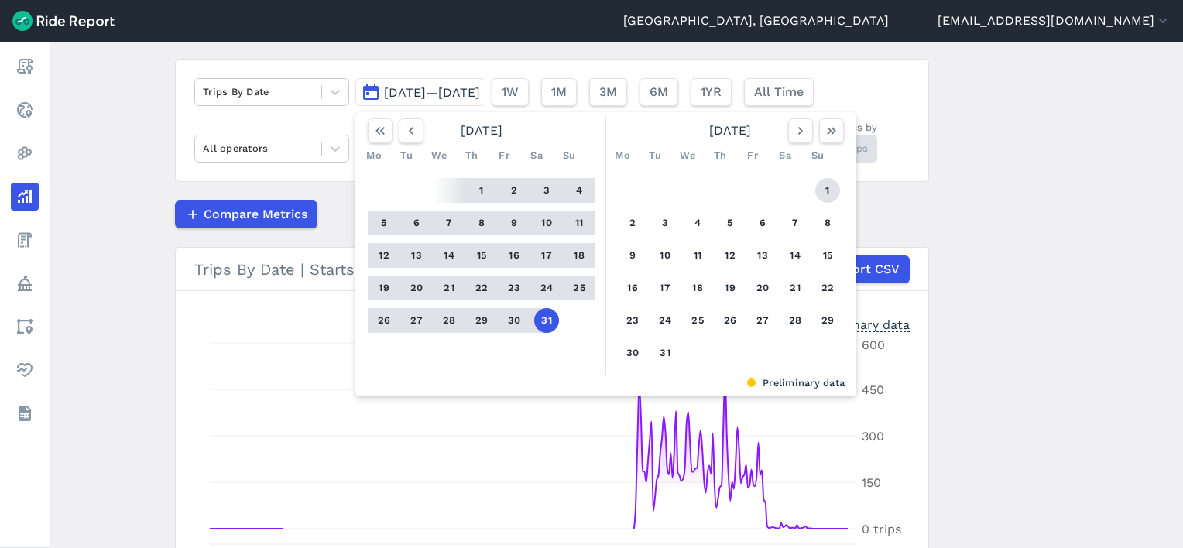
click at [825, 187] on button "1" at bounding box center [827, 190] width 25 height 25
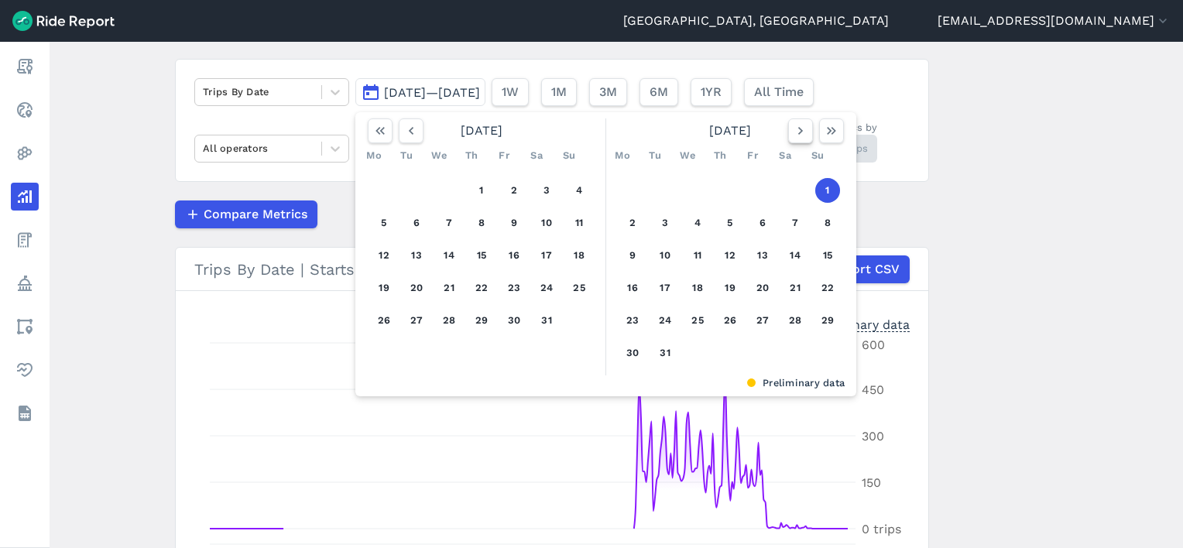
click at [788, 123] on button "button" at bounding box center [800, 130] width 25 height 25
click at [797, 127] on icon "button" at bounding box center [800, 130] width 15 height 15
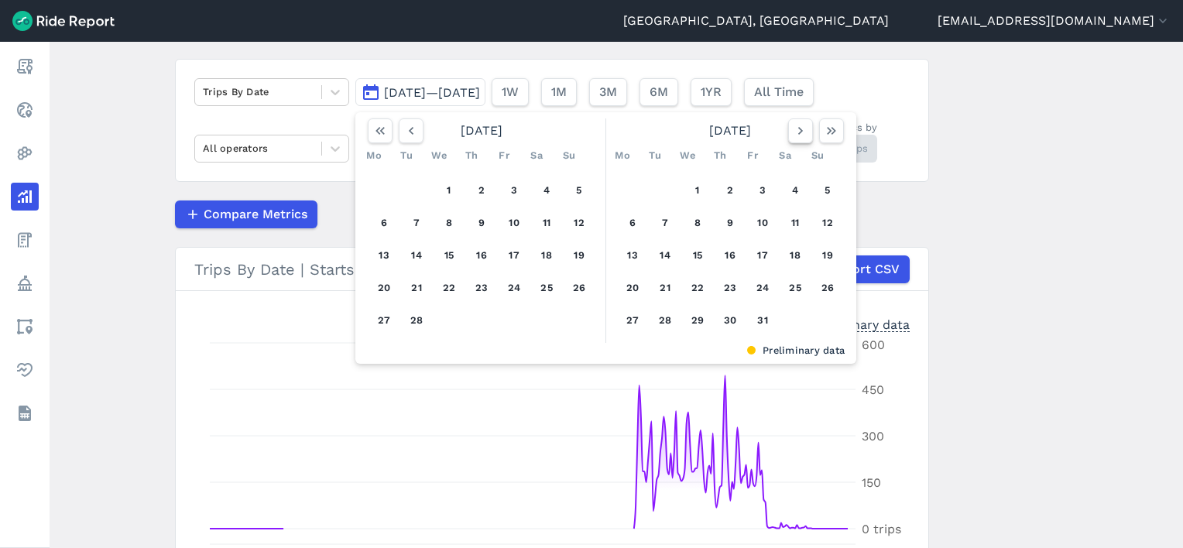
click at [797, 127] on icon "button" at bounding box center [800, 130] width 15 height 15
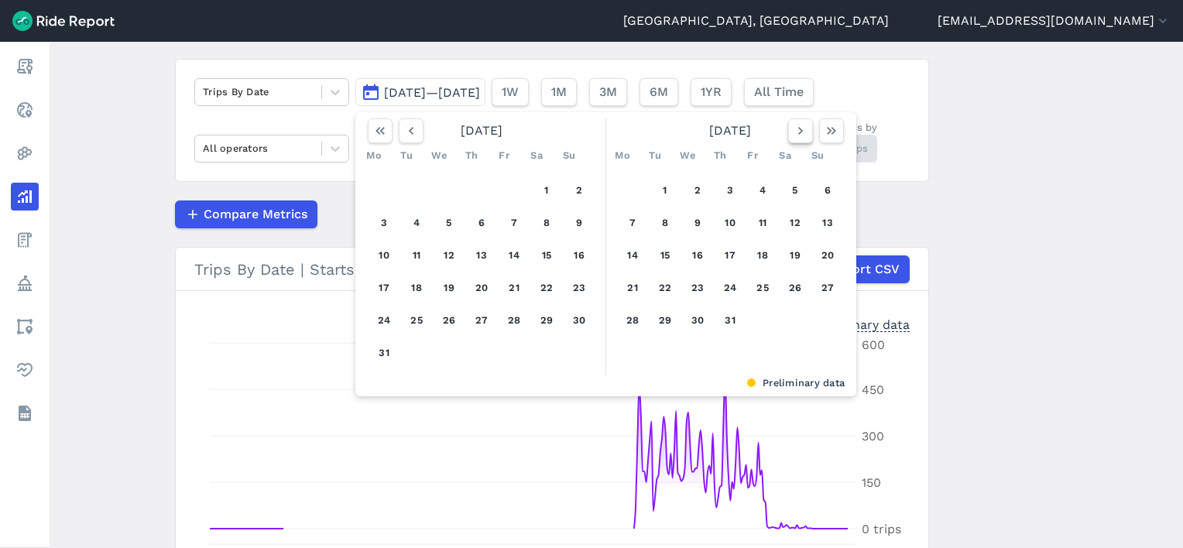
click at [797, 127] on icon "button" at bounding box center [800, 130] width 15 height 15
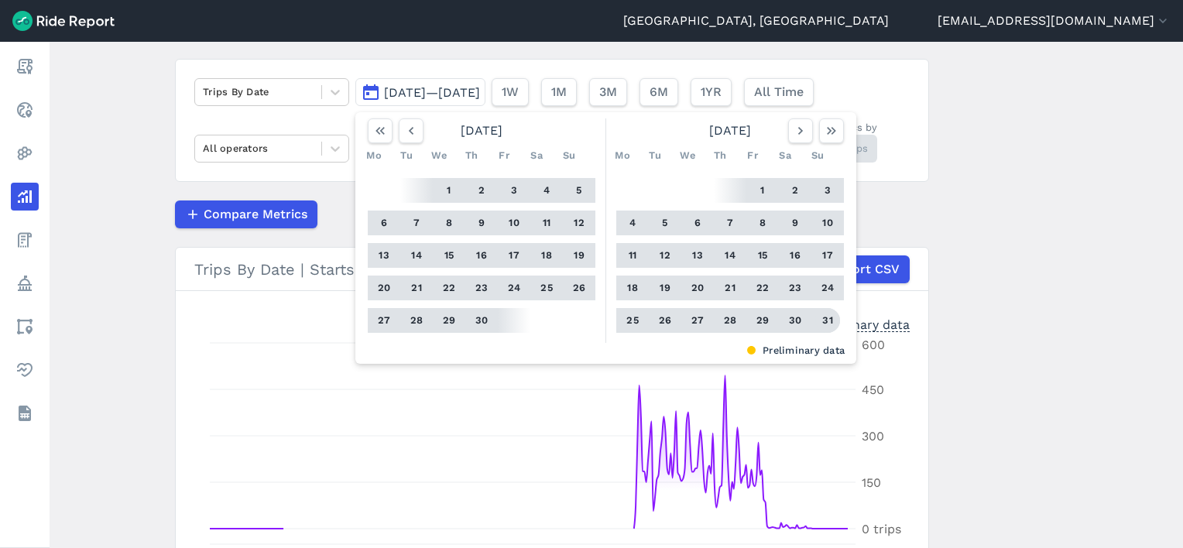
click at [826, 321] on button "31" at bounding box center [827, 320] width 25 height 25
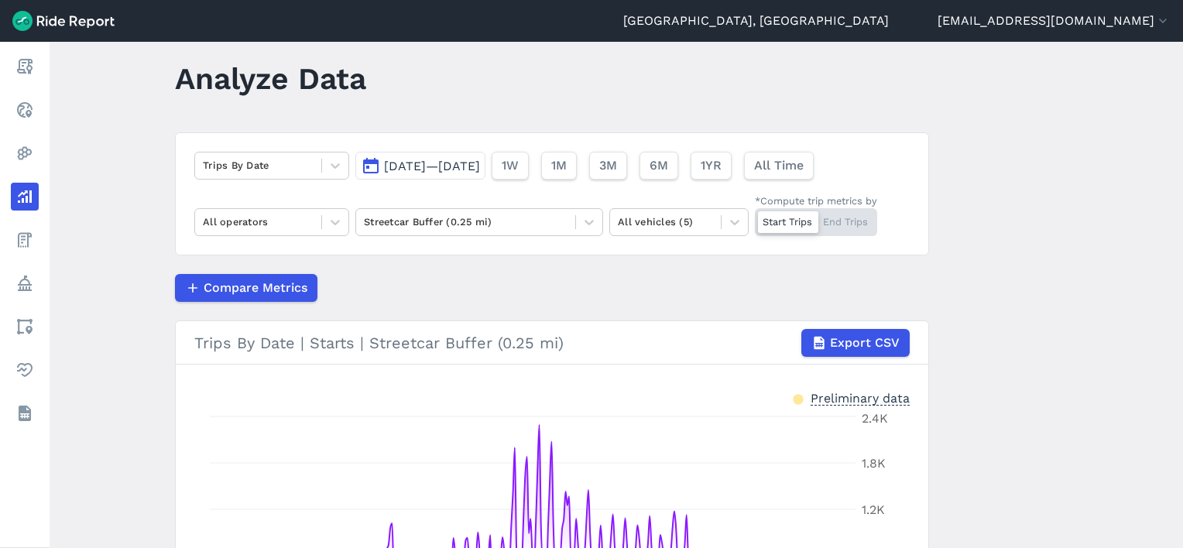
scroll to position [21, 0]
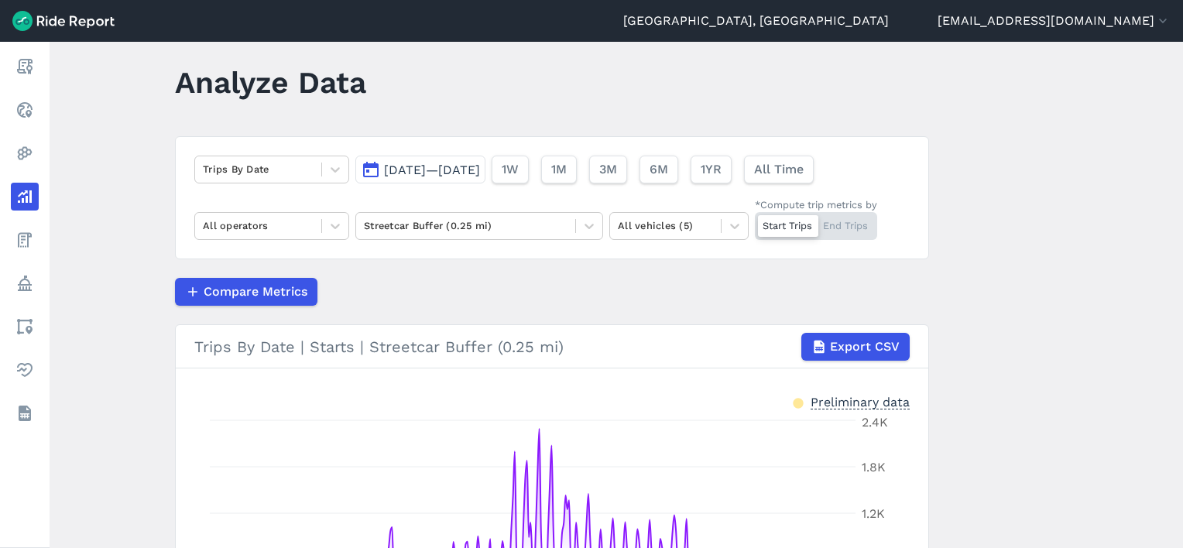
click at [464, 167] on span "[DATE]—[DATE]" at bounding box center [432, 170] width 96 height 15
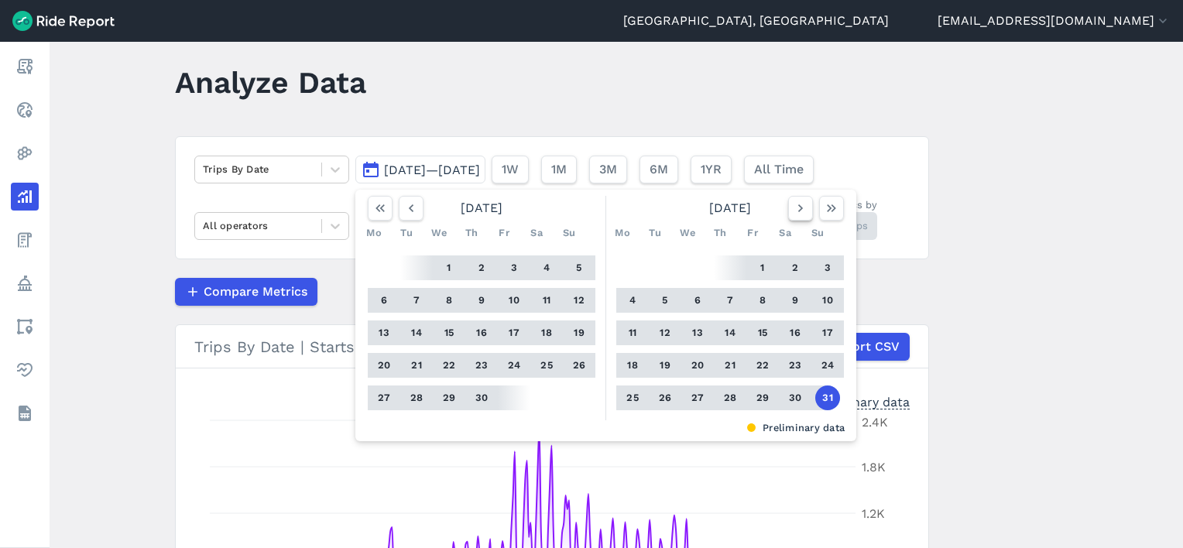
click at [799, 208] on use "button" at bounding box center [800, 208] width 5 height 8
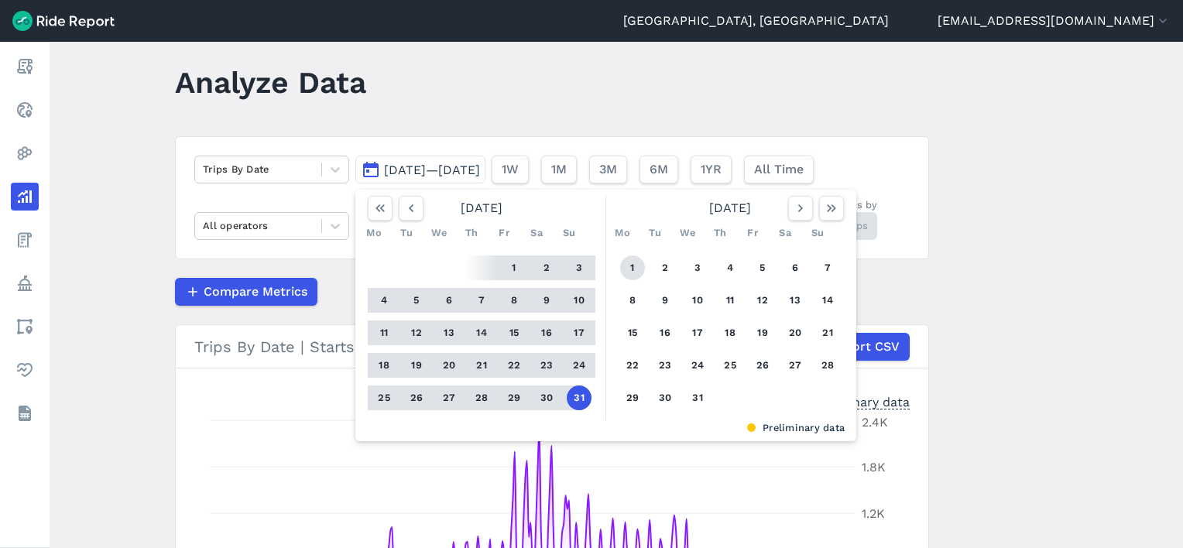
click at [622, 261] on button "1" at bounding box center [632, 267] width 25 height 25
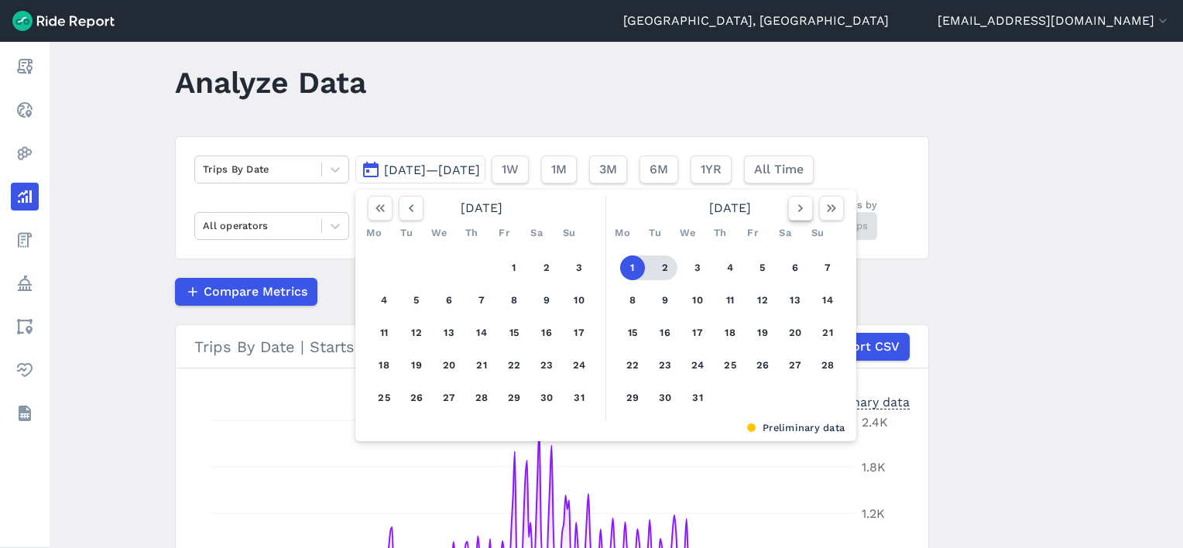
click at [793, 200] on icon "button" at bounding box center [800, 207] width 15 height 15
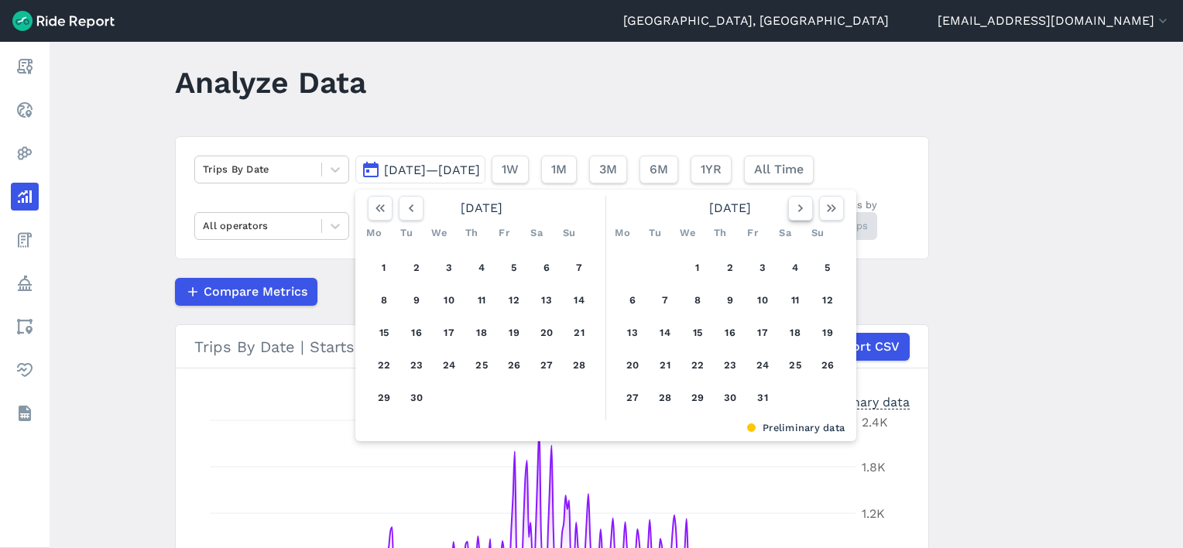
click at [793, 200] on icon "button" at bounding box center [800, 207] width 15 height 15
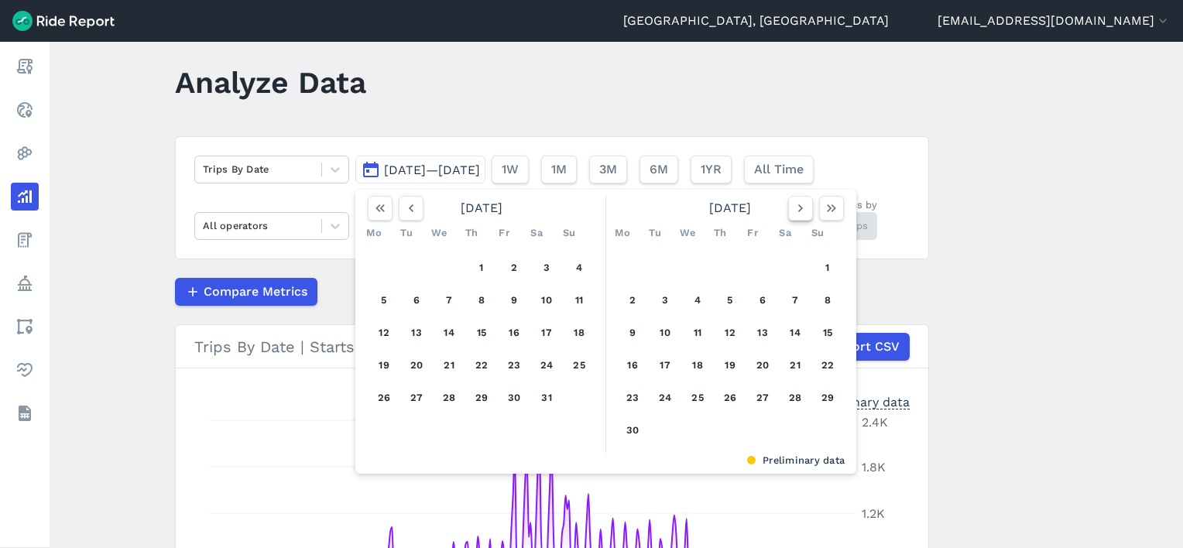
click at [793, 200] on icon "button" at bounding box center [800, 207] width 15 height 15
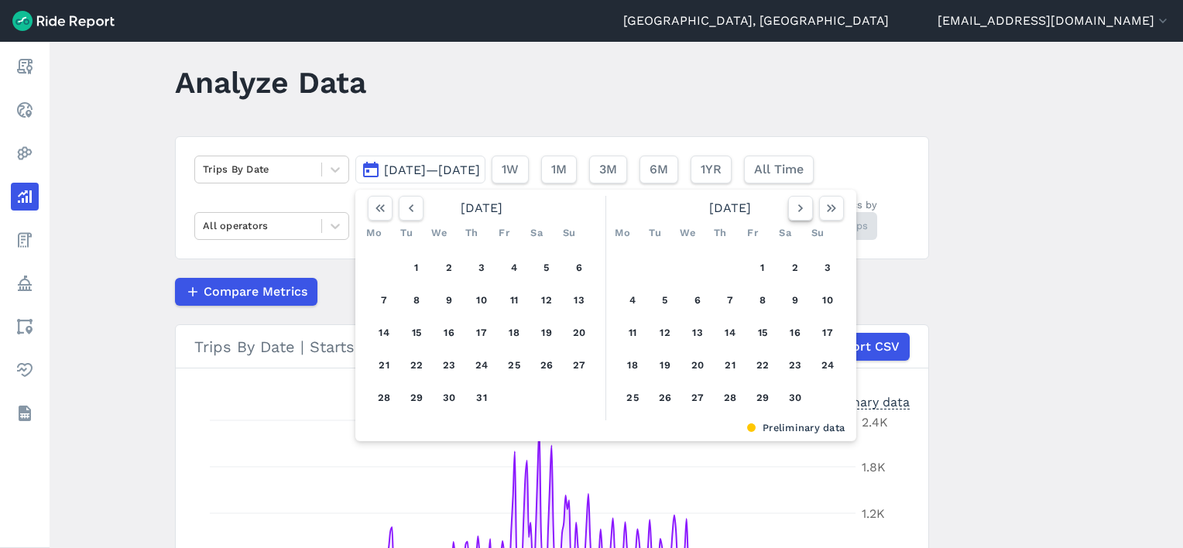
click at [793, 200] on icon "button" at bounding box center [800, 207] width 15 height 15
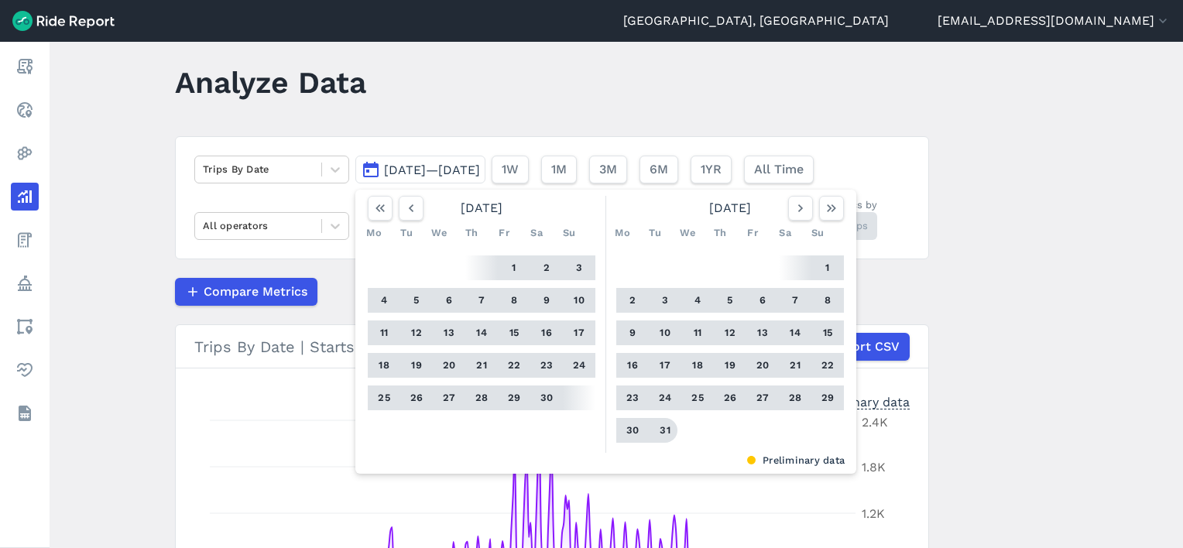
drag, startPoint x: 660, startPoint y: 423, endPoint x: 706, endPoint y: 407, distance: 49.2
click at [659, 424] on button "31" at bounding box center [665, 430] width 25 height 25
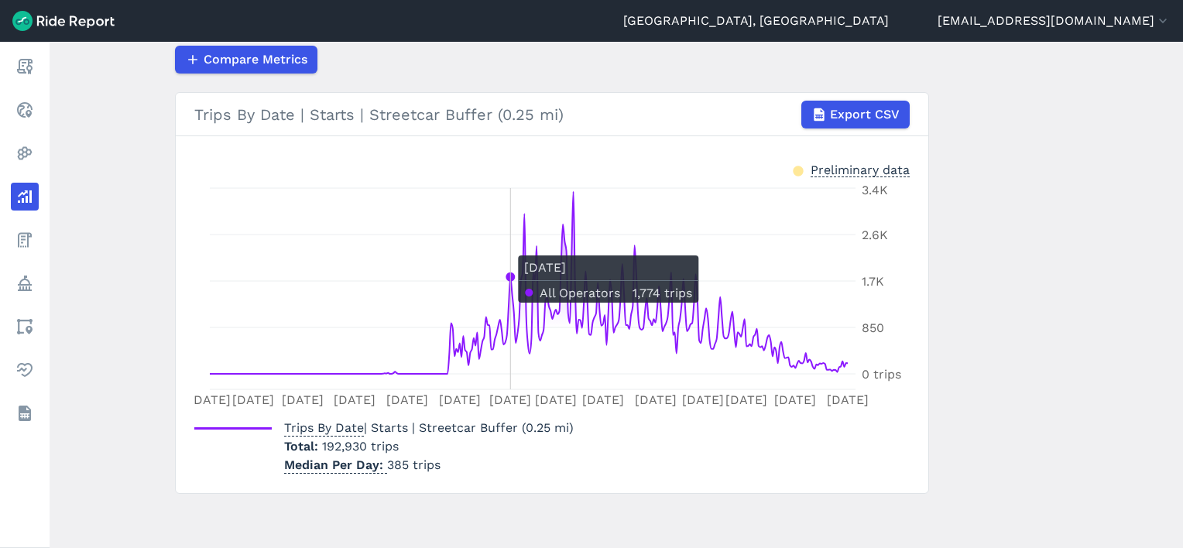
scroll to position [98, 0]
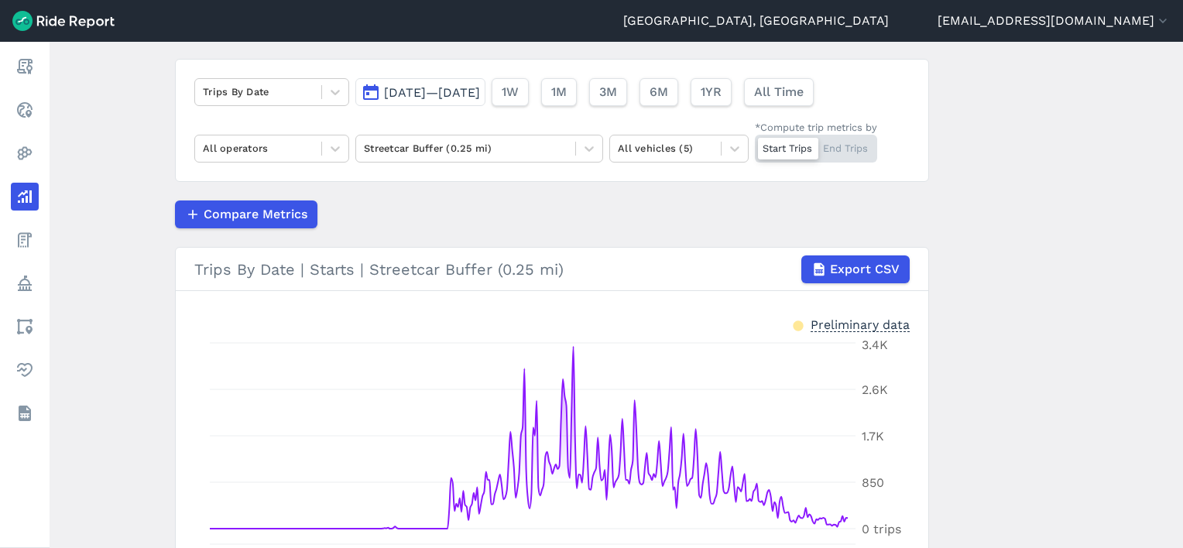
click at [480, 87] on span "[DATE]—[DATE]" at bounding box center [432, 92] width 96 height 15
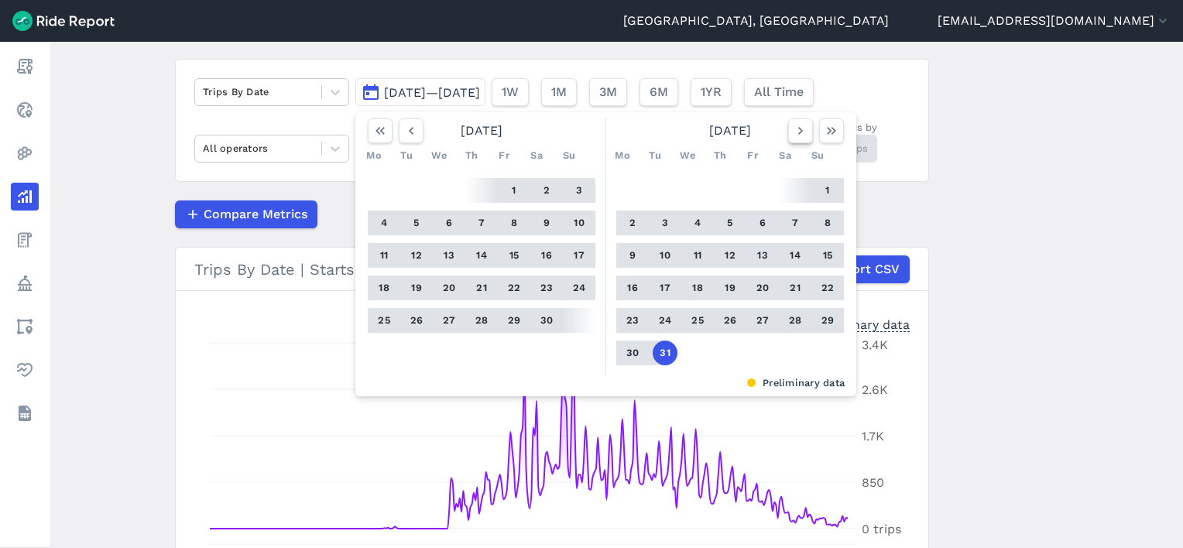
click at [796, 132] on icon "button" at bounding box center [800, 130] width 15 height 15
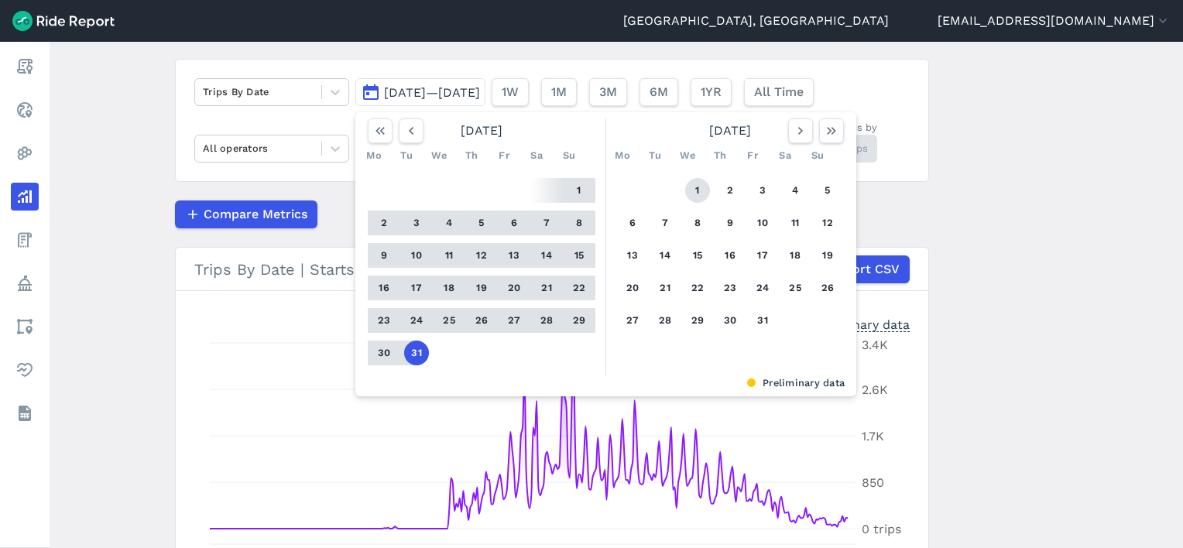
click at [690, 187] on button "1" at bounding box center [697, 190] width 25 height 25
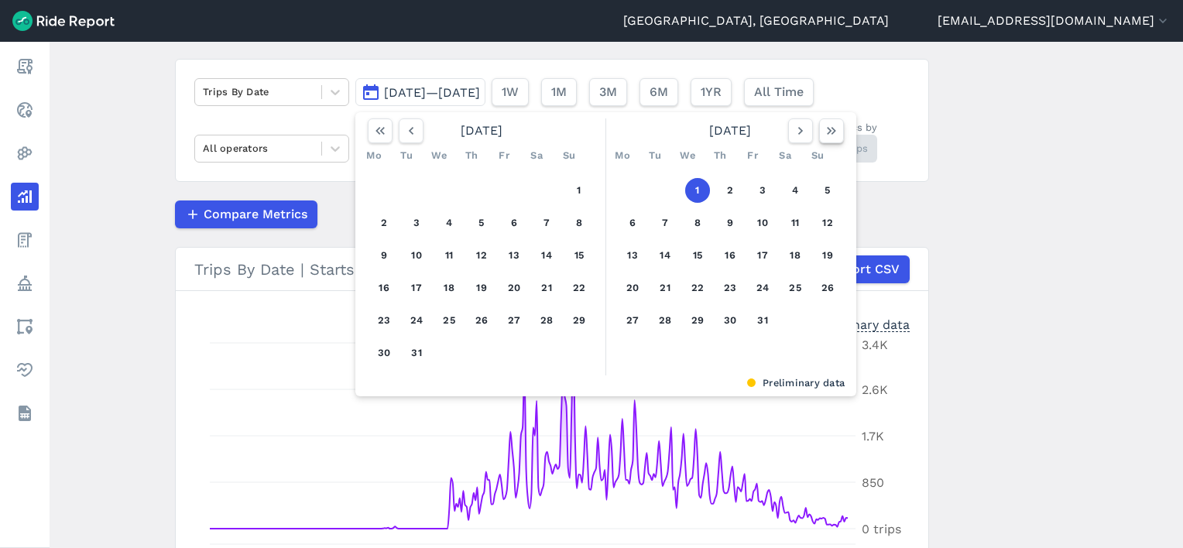
click at [831, 126] on icon "button" at bounding box center [831, 130] width 15 height 15
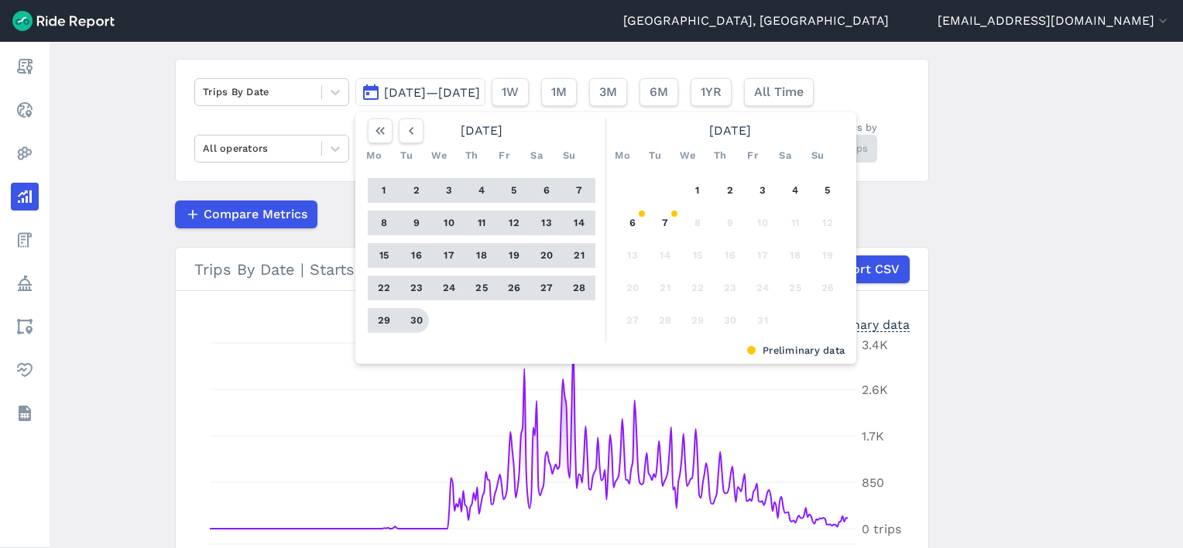
click at [411, 318] on button "30" at bounding box center [416, 320] width 25 height 25
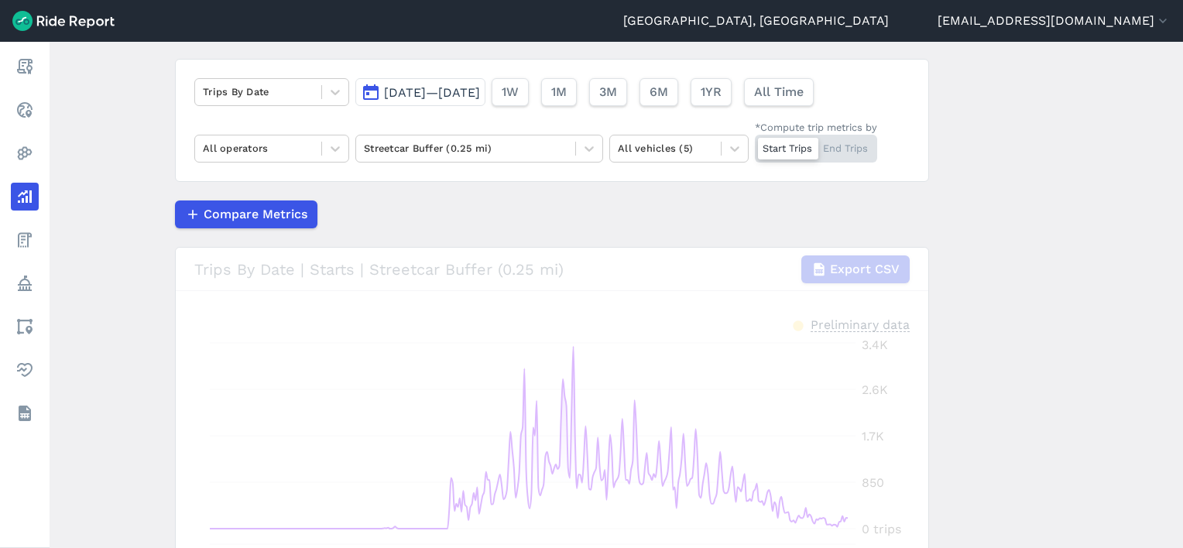
scroll to position [253, 0]
